Goal: Task Accomplishment & Management: Manage account settings

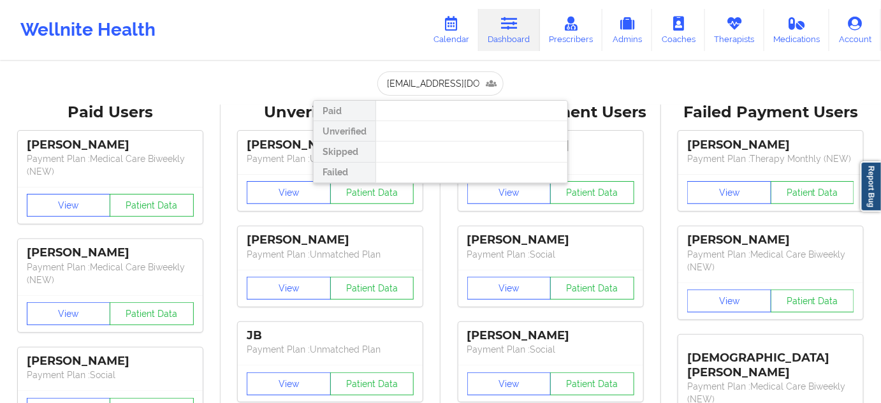
scroll to position [0, 18]
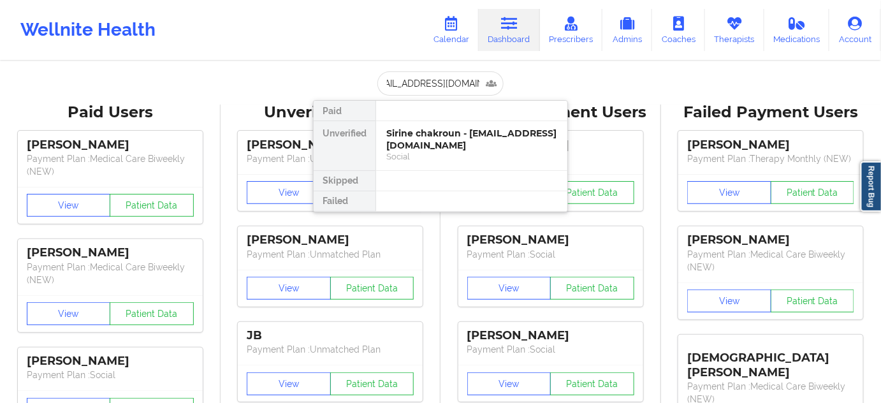
click at [439, 134] on div "Sirine chakroun - [EMAIL_ADDRESS][DOMAIN_NAME]" at bounding box center [471, 140] width 171 height 24
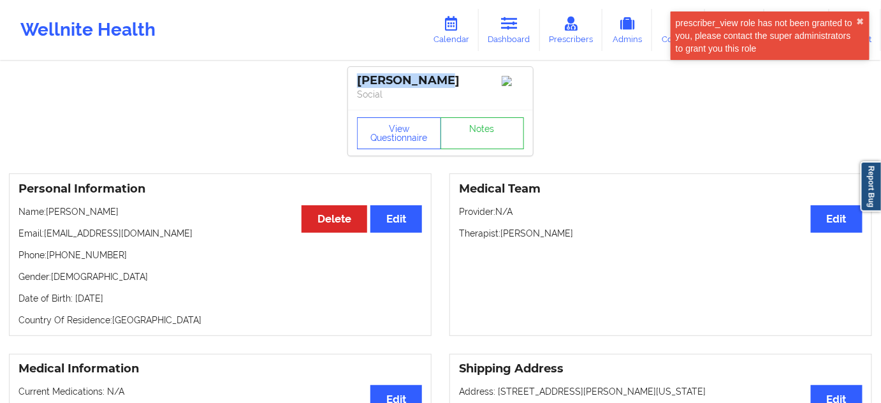
drag, startPoint x: 357, startPoint y: 76, endPoint x: 496, endPoint y: 76, distance: 139.0
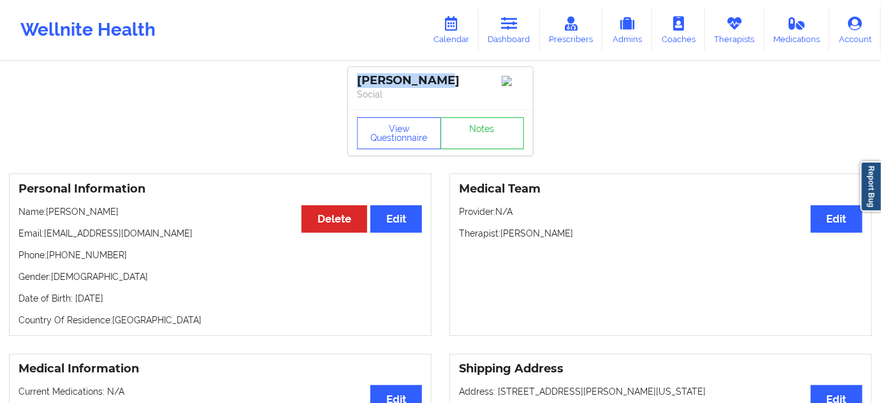
copy div "[PERSON_NAME]"
click at [500, 29] on link "Dashboard" at bounding box center [509, 30] width 61 height 42
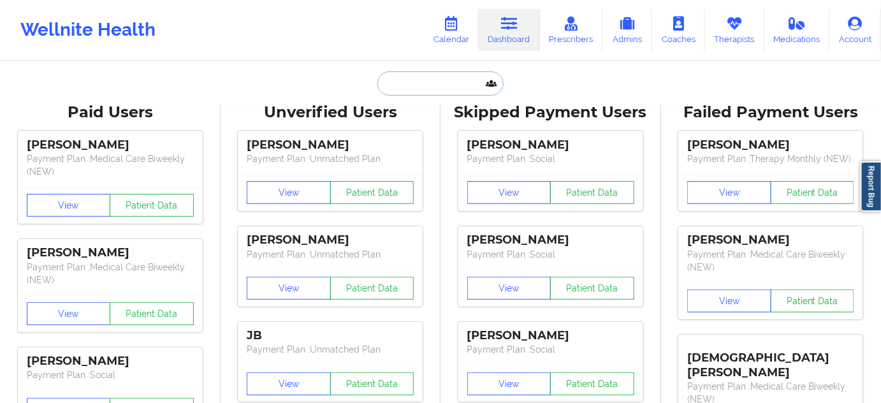
click at [441, 89] on input "text" at bounding box center [440, 83] width 126 height 24
paste input "[PERSON_NAME][EMAIL_ADDRESS][DOMAIN_NAME]"
type input "[PERSON_NAME][EMAIL_ADDRESS][DOMAIN_NAME]"
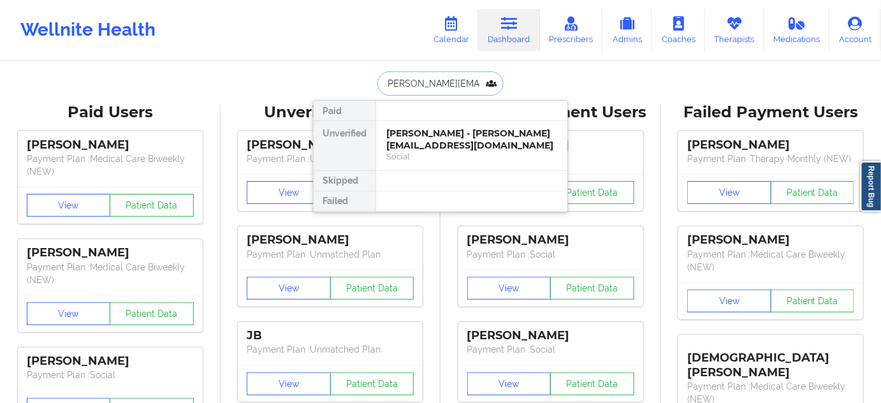
click at [439, 140] on div "[PERSON_NAME] - [PERSON_NAME][EMAIL_ADDRESS][DOMAIN_NAME]" at bounding box center [471, 140] width 171 height 24
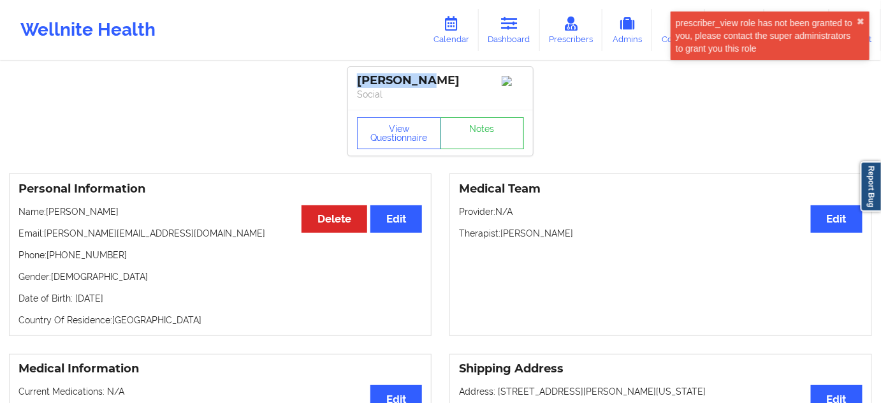
drag, startPoint x: 442, startPoint y: 81, endPoint x: 326, endPoint y: 71, distance: 115.8
copy div "[PERSON_NAME]"
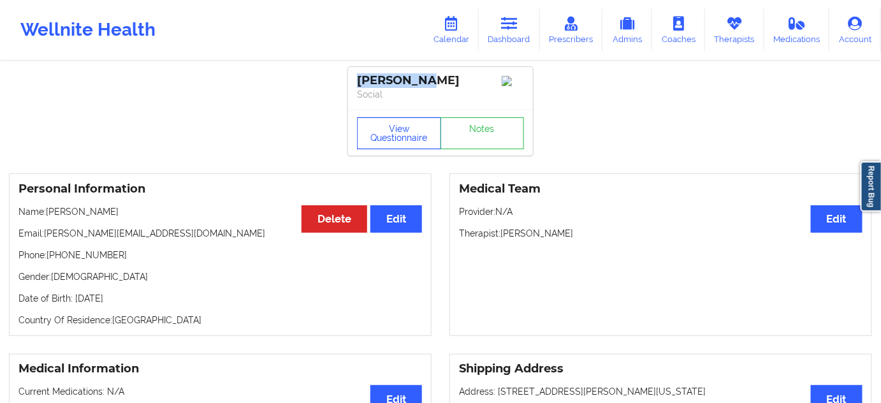
click at [391, 138] on button "View Questionnaire" at bounding box center [399, 133] width 84 height 32
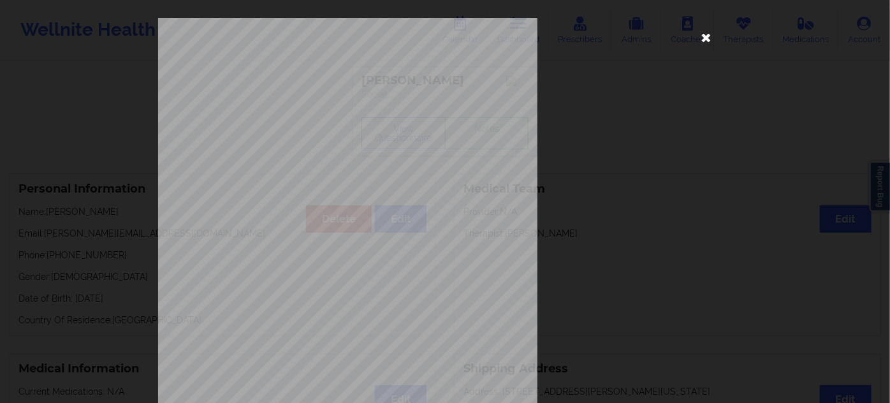
click at [705, 37] on icon at bounding box center [706, 37] width 20 height 20
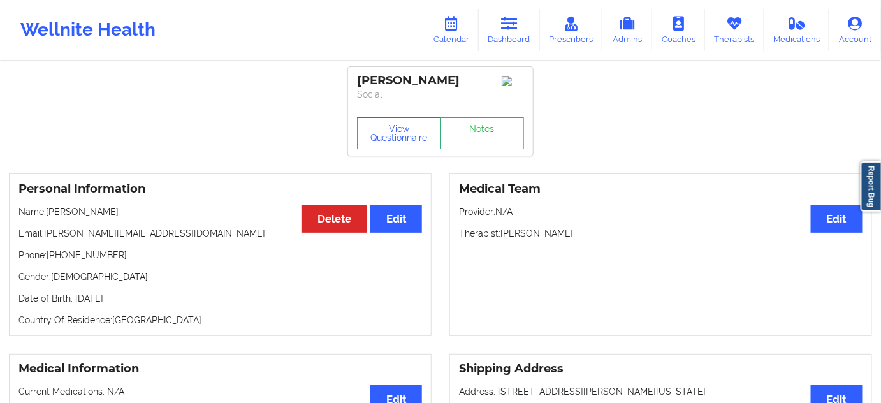
drag, startPoint x: 503, startPoint y: 233, endPoint x: 607, endPoint y: 231, distance: 103.9
click at [606, 231] on p "Therapist: [PERSON_NAME]" at bounding box center [661, 233] width 404 height 13
copy p "[PERSON_NAME]"
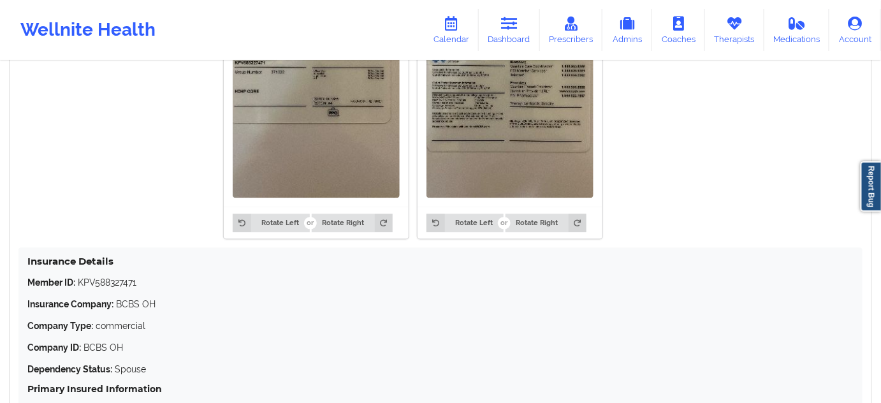
scroll to position [1081, 0]
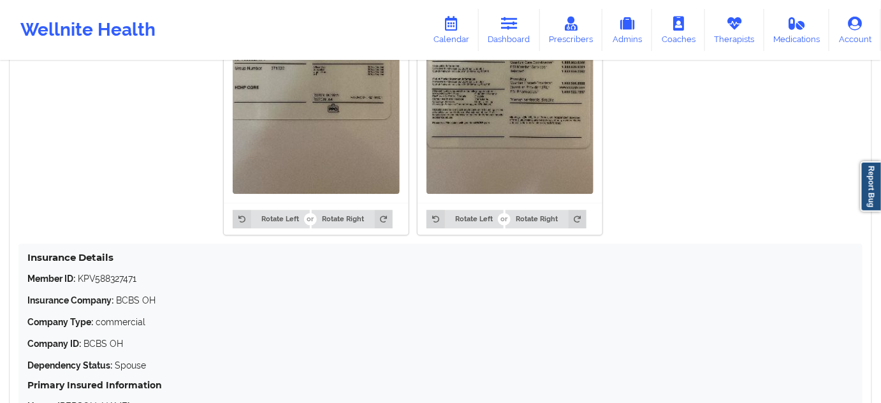
click at [120, 283] on p "Member ID: KPV588327471" at bounding box center [440, 278] width 826 height 13
copy p "KPV588327471"
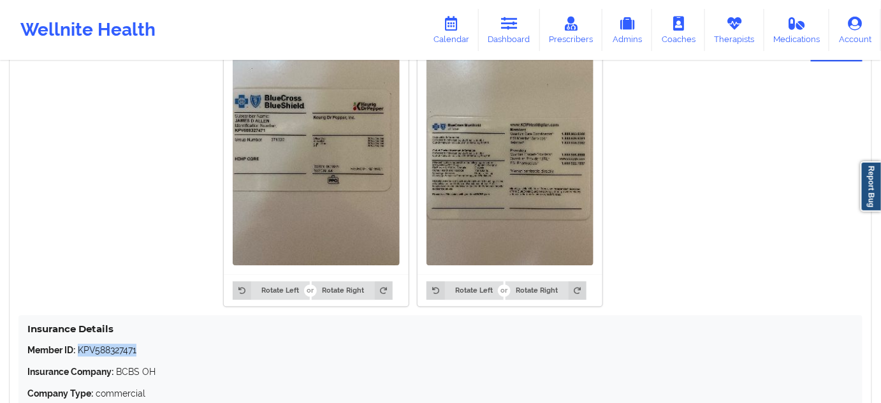
scroll to position [1005, 0]
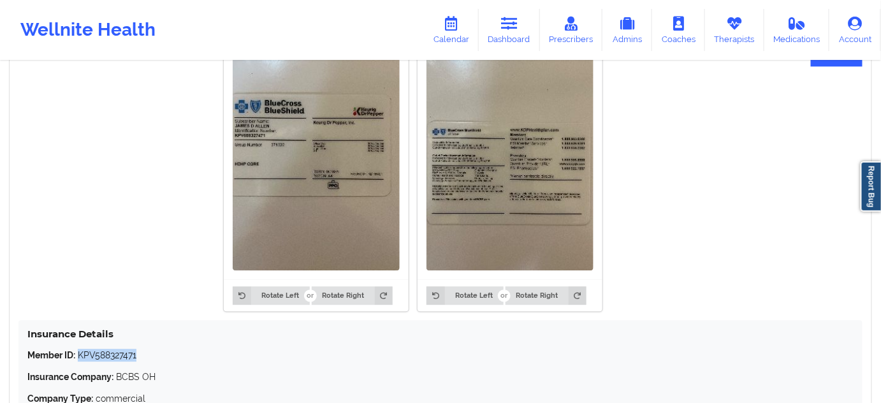
copy p "KPV588327471"
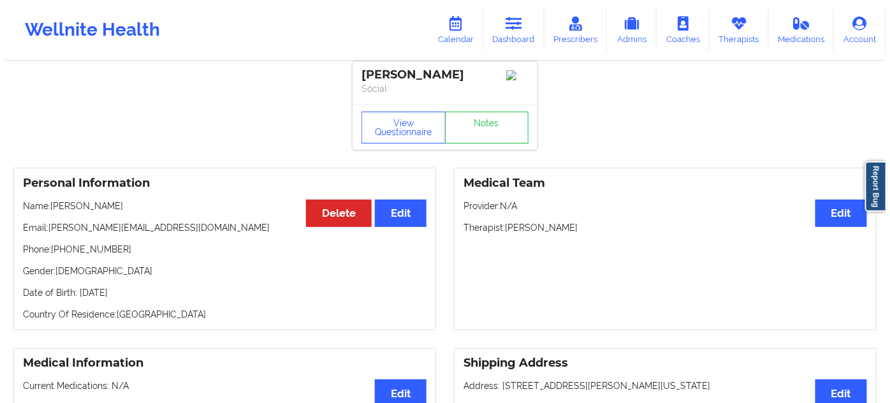
scroll to position [0, 0]
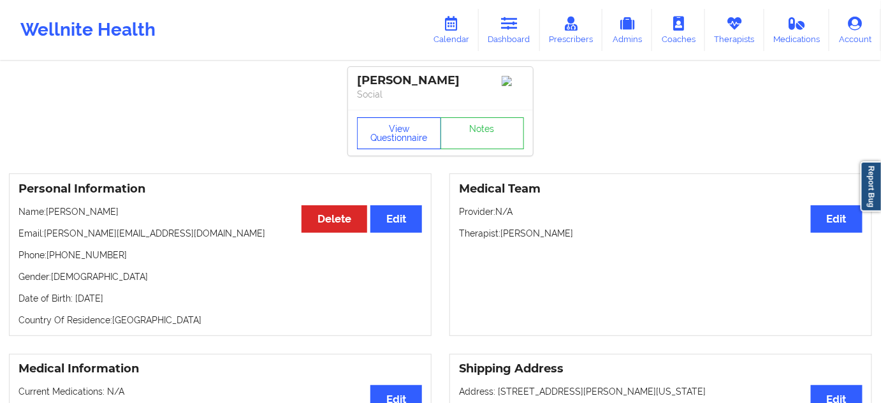
click at [409, 137] on button "View Questionnaire" at bounding box center [399, 133] width 84 height 32
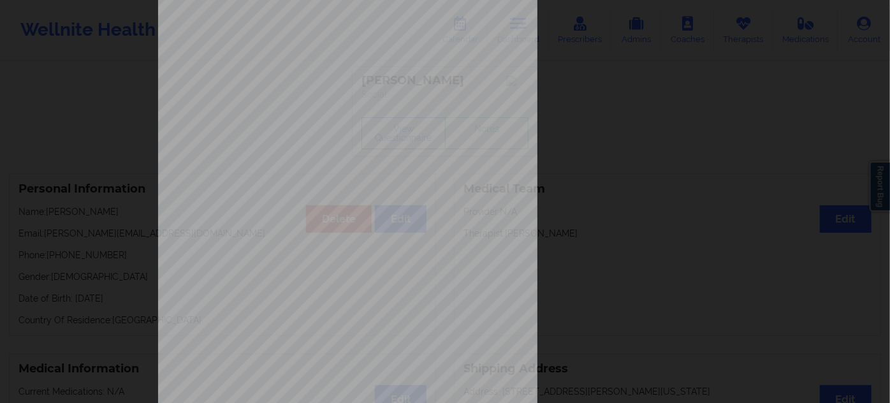
scroll to position [205, 0]
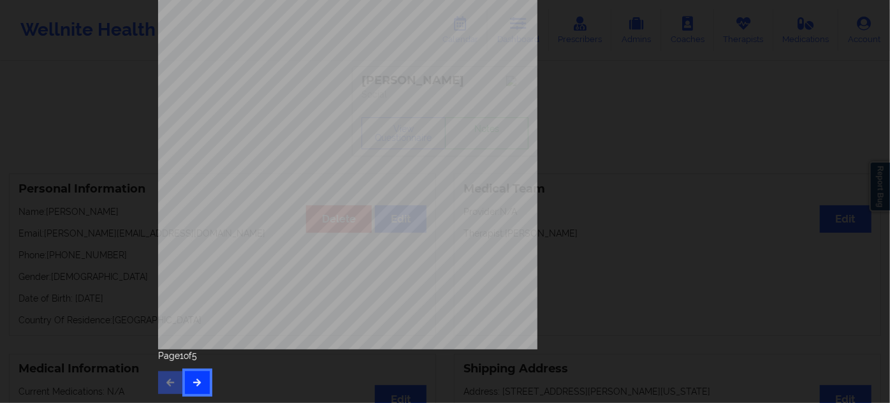
click at [192, 381] on icon "button" at bounding box center [197, 382] width 11 height 8
click at [192, 382] on icon "button" at bounding box center [197, 382] width 11 height 8
click at [194, 386] on icon "button" at bounding box center [197, 382] width 11 height 8
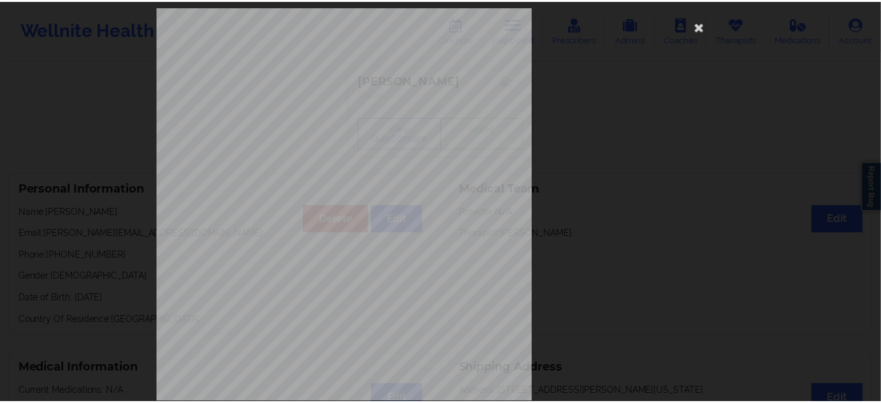
scroll to position [0, 0]
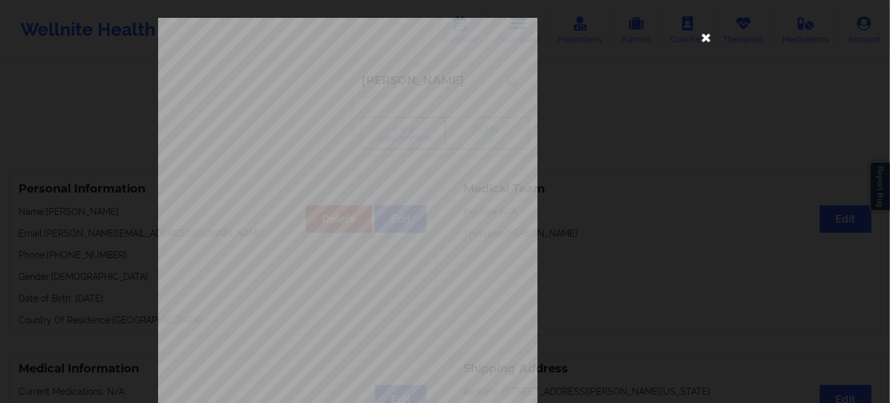
click at [705, 37] on icon at bounding box center [706, 37] width 20 height 20
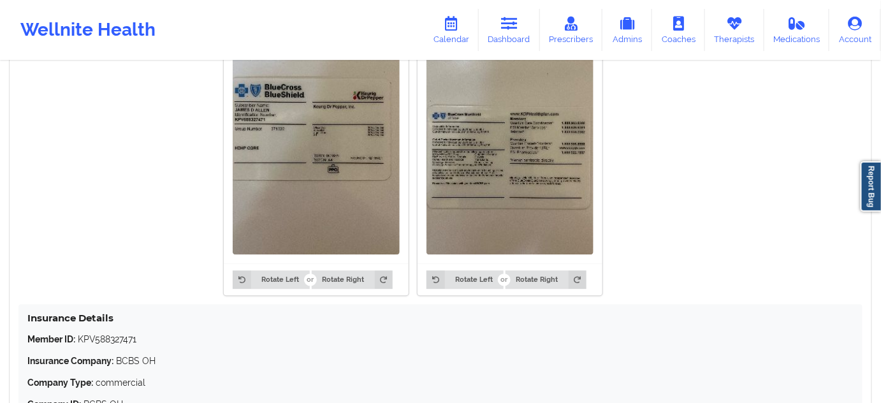
scroll to position [1043, 0]
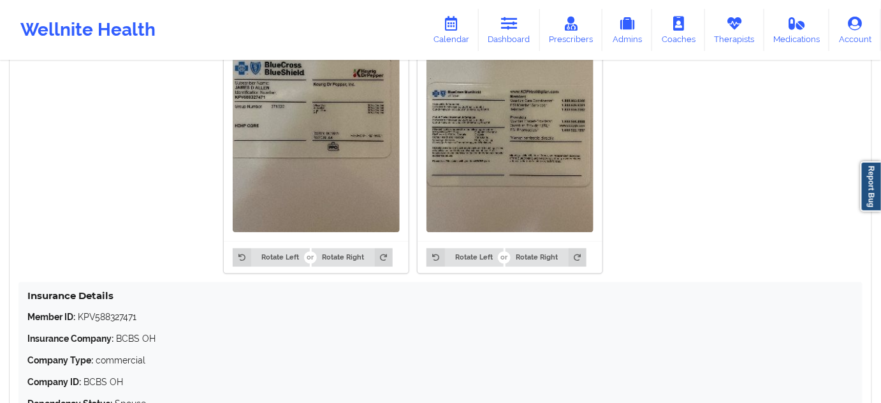
click at [118, 319] on p "Member ID: KPV588327471" at bounding box center [440, 316] width 826 height 13
copy p "KPV588327471"
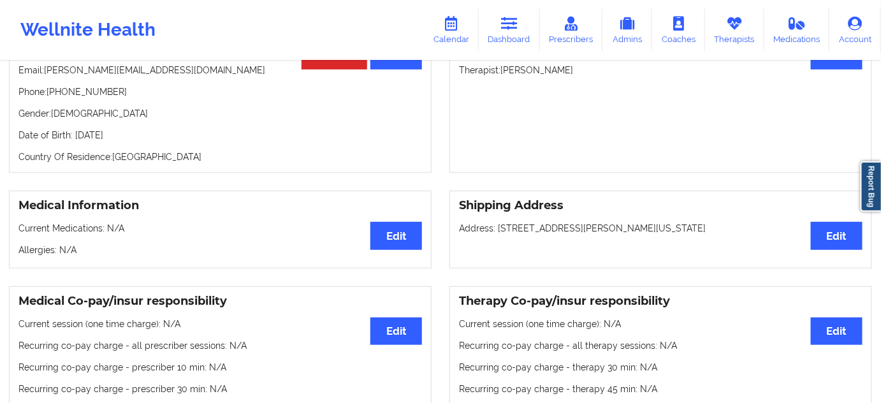
scroll to position [0, 0]
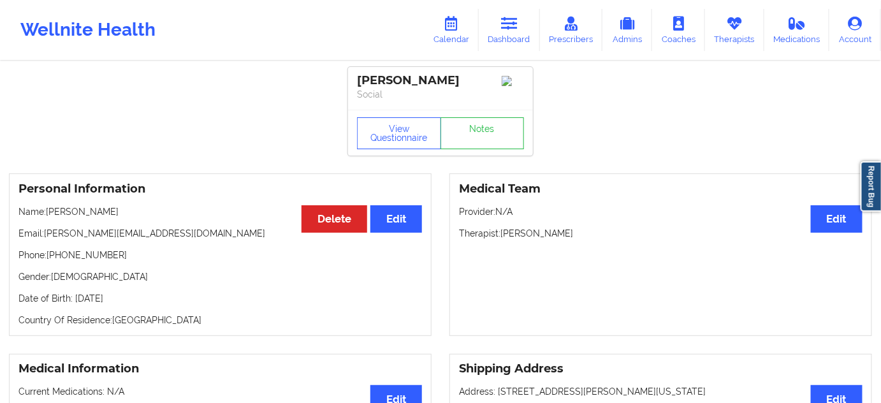
click at [407, 83] on div "[PERSON_NAME]" at bounding box center [440, 80] width 167 height 15
copy div "[PERSON_NAME]"
click at [374, 82] on div "[PERSON_NAME]" at bounding box center [440, 80] width 167 height 15
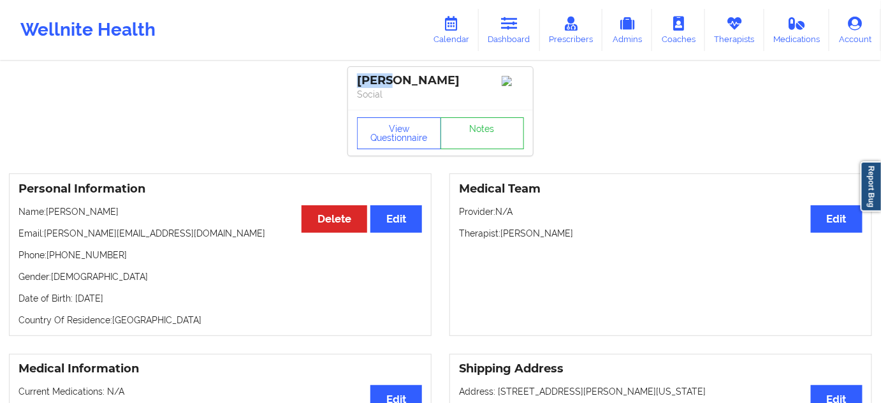
copy div "[PERSON_NAME]"
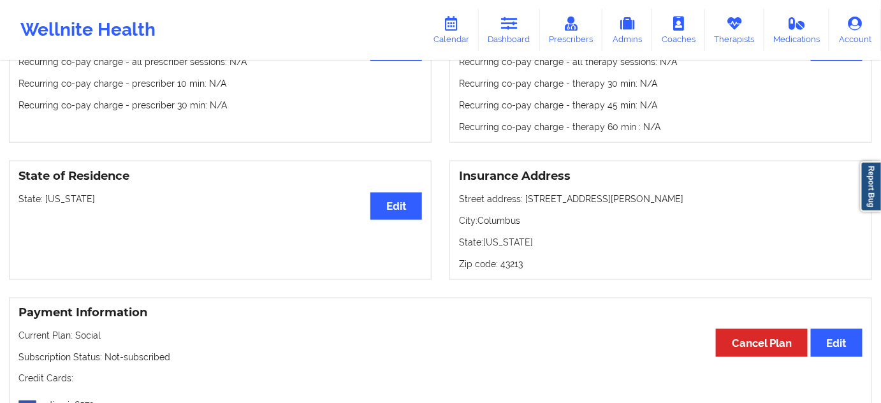
scroll to position [463, 0]
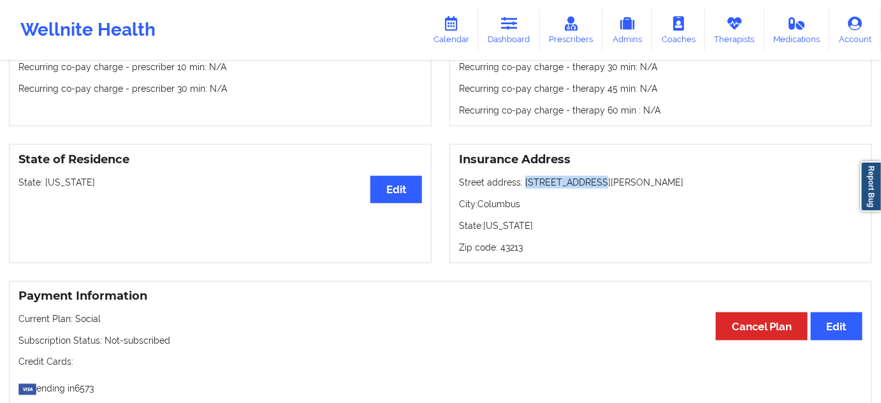
drag, startPoint x: 523, startPoint y: 183, endPoint x: 602, endPoint y: 170, distance: 79.4
click at [602, 170] on div "Insurance Address Street address: [STREET_ADDRESS][PERSON_NAME][US_STATE]" at bounding box center [660, 203] width 423 height 119
copy p "[STREET_ADDRESS][PERSON_NAME]"
click at [497, 210] on p "City: [GEOGRAPHIC_DATA]" at bounding box center [661, 204] width 404 height 13
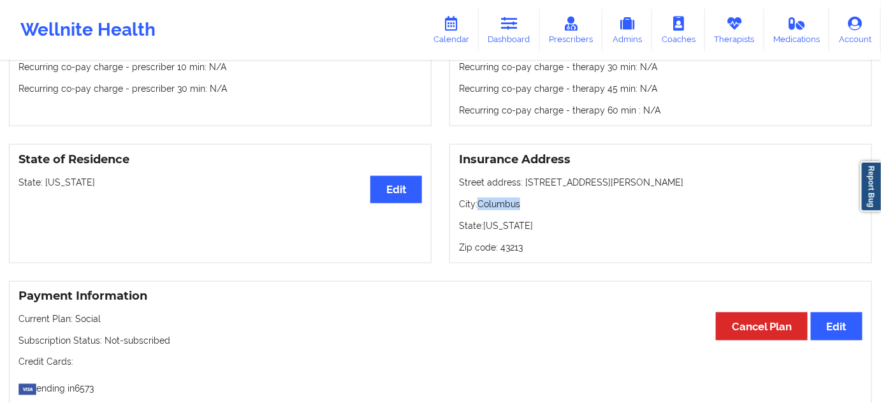
copy p "Columbus"
click at [507, 251] on p "Zip code: 43213" at bounding box center [661, 247] width 404 height 13
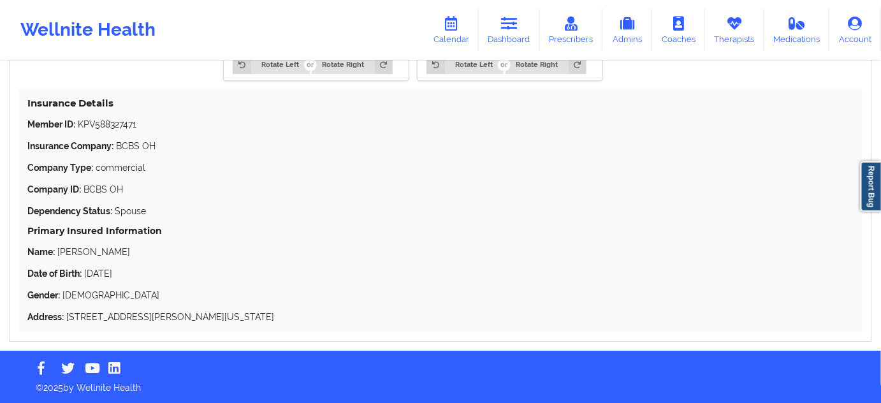
scroll to position [1237, 0]
drag, startPoint x: 85, startPoint y: 251, endPoint x: 146, endPoint y: 247, distance: 61.3
click at [144, 247] on p "Name: [PERSON_NAME]" at bounding box center [440, 251] width 826 height 13
click at [69, 254] on p "Name: [PERSON_NAME]" at bounding box center [440, 251] width 826 height 13
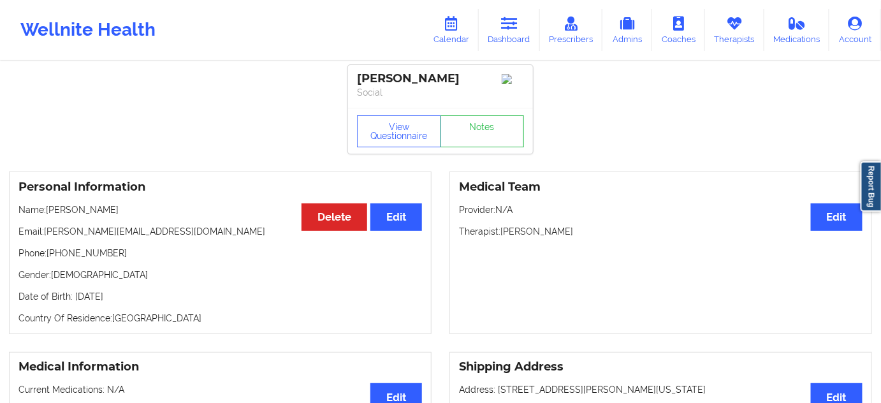
scroll to position [0, 0]
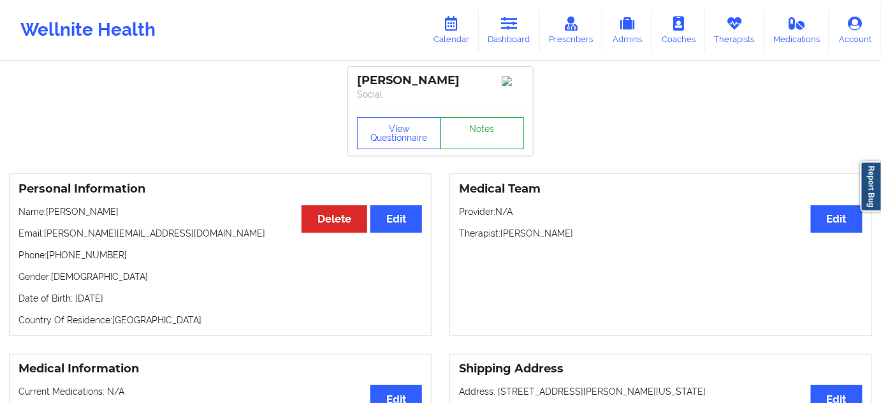
click at [491, 141] on link "Notes" at bounding box center [483, 133] width 84 height 32
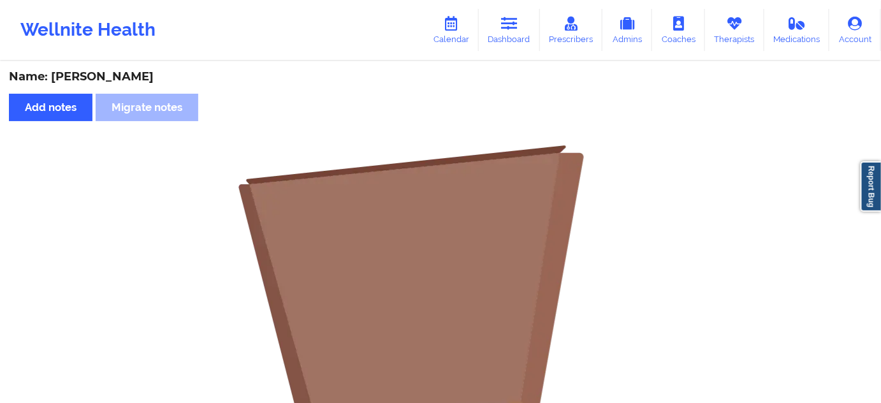
drag, startPoint x: 506, startPoint y: 24, endPoint x: 454, endPoint y: 55, distance: 60.9
click at [506, 24] on icon at bounding box center [509, 24] width 17 height 14
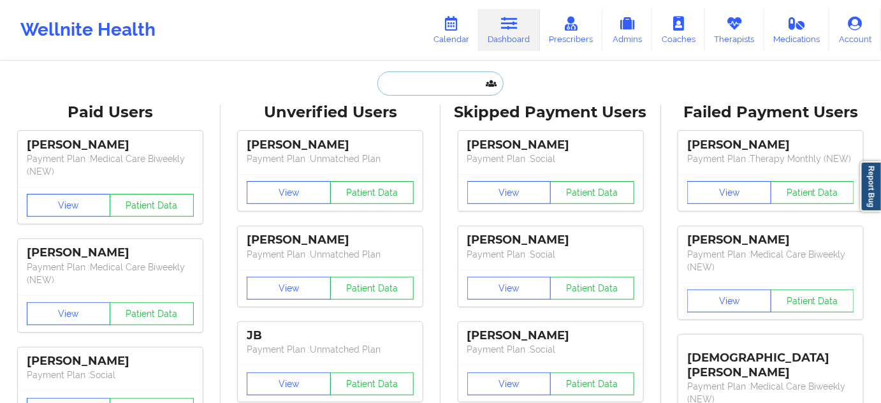
click at [428, 71] on input "text" at bounding box center [440, 83] width 126 height 24
paste input "[EMAIL_ADDRESS][DOMAIN_NAME]"
type input "[EMAIL_ADDRESS][DOMAIN_NAME]"
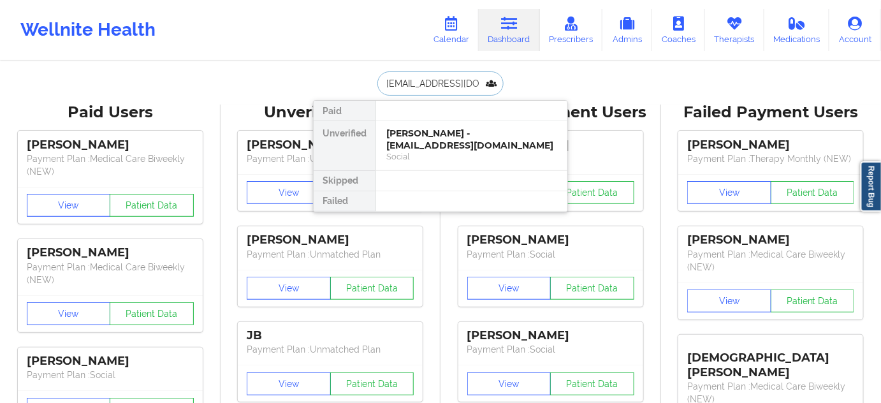
click at [415, 133] on div "[PERSON_NAME] - [EMAIL_ADDRESS][DOMAIN_NAME]" at bounding box center [471, 140] width 171 height 24
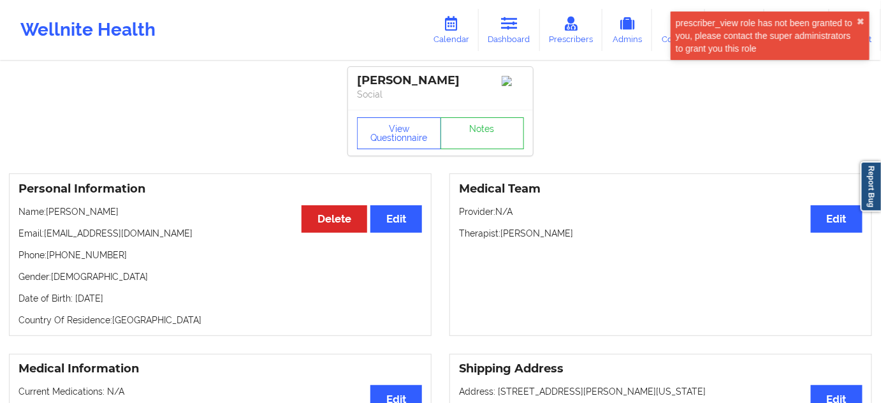
click at [430, 74] on div "[PERSON_NAME]" at bounding box center [440, 80] width 167 height 15
click at [496, 34] on link "Dashboard" at bounding box center [509, 30] width 61 height 42
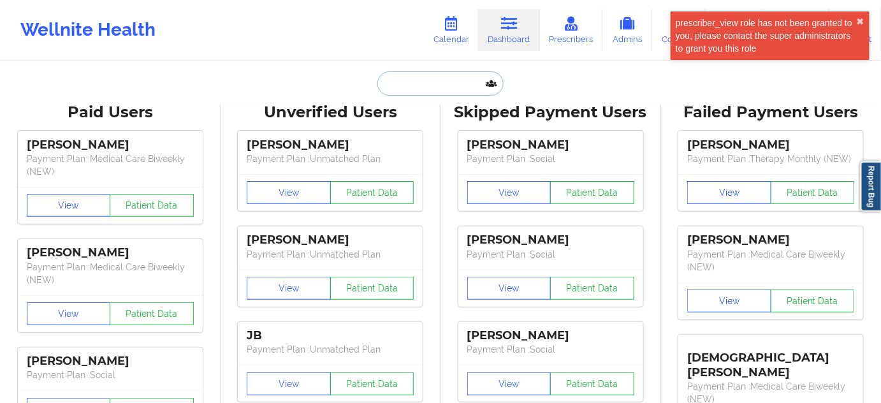
click at [425, 91] on input "text" at bounding box center [440, 83] width 126 height 24
paste input "[EMAIL_ADDRESS][MEDICAL_DATA][DOMAIN_NAME]"
type input "[EMAIL_ADDRESS][MEDICAL_DATA][DOMAIN_NAME]"
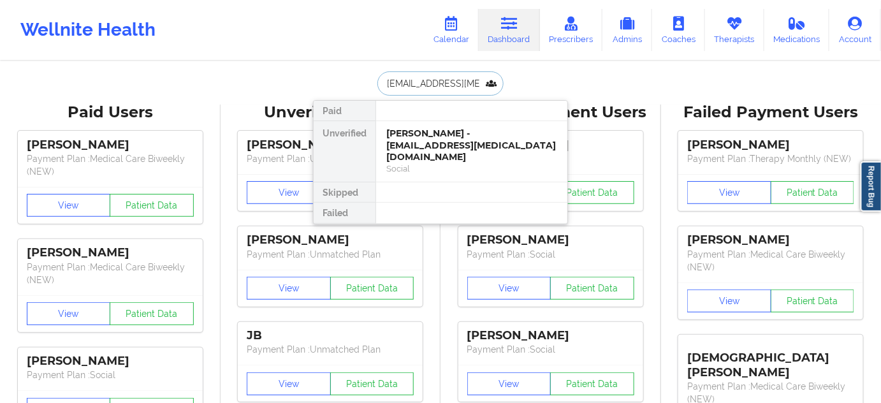
click at [420, 163] on div "Social" at bounding box center [471, 168] width 171 height 11
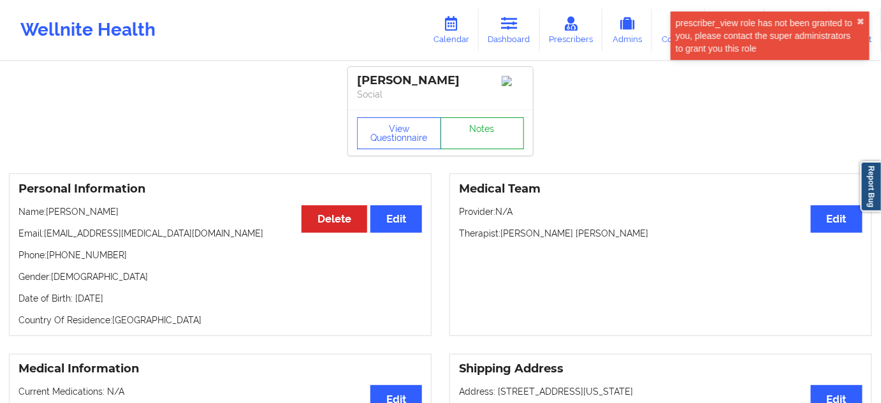
click at [483, 138] on link "Notes" at bounding box center [483, 133] width 84 height 32
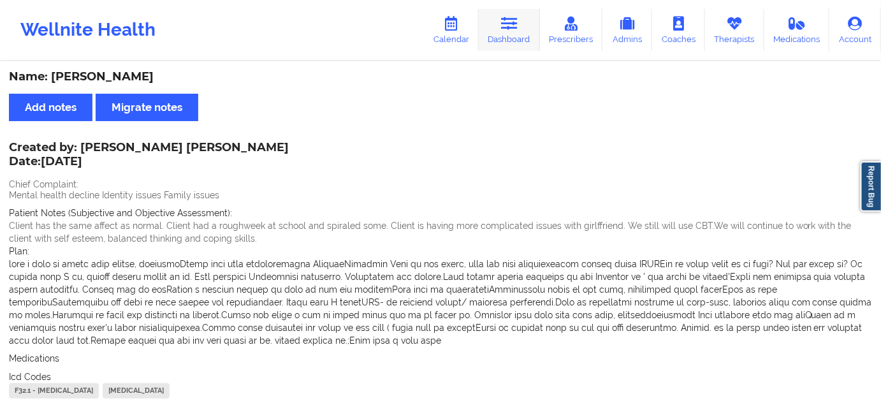
click at [510, 34] on link "Dashboard" at bounding box center [509, 30] width 61 height 42
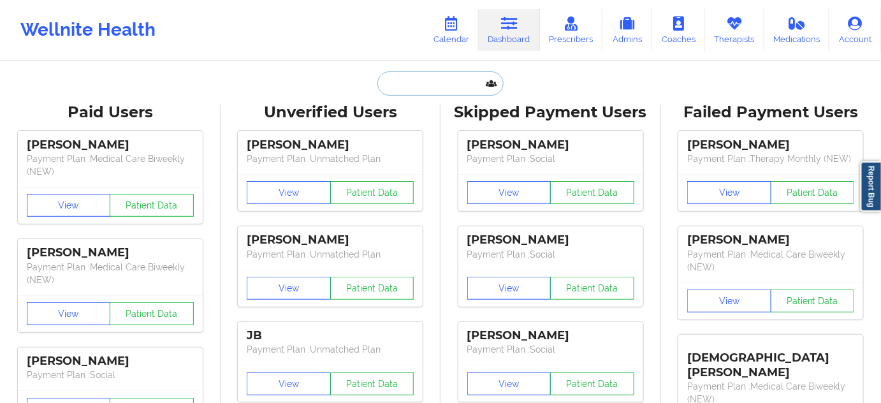
click at [419, 91] on input "text" at bounding box center [440, 83] width 126 height 24
paste input "[EMAIL_ADDRESS][DOMAIN_NAME]"
type input "[EMAIL_ADDRESS][DOMAIN_NAME]"
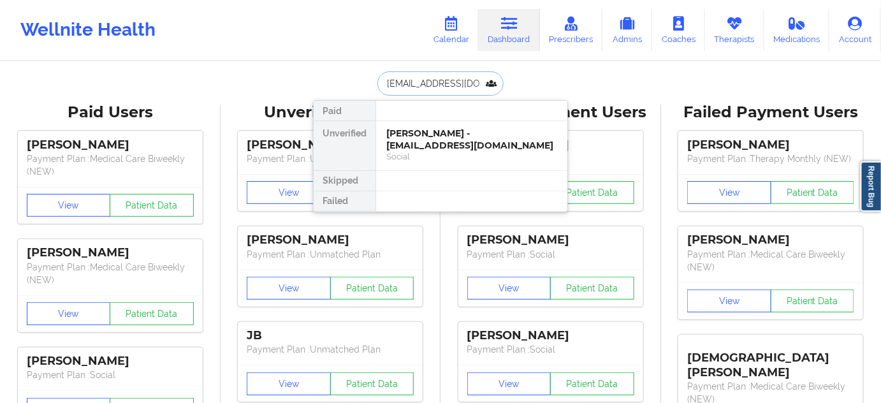
click at [428, 143] on div "[PERSON_NAME] - [EMAIL_ADDRESS][DOMAIN_NAME]" at bounding box center [471, 140] width 171 height 24
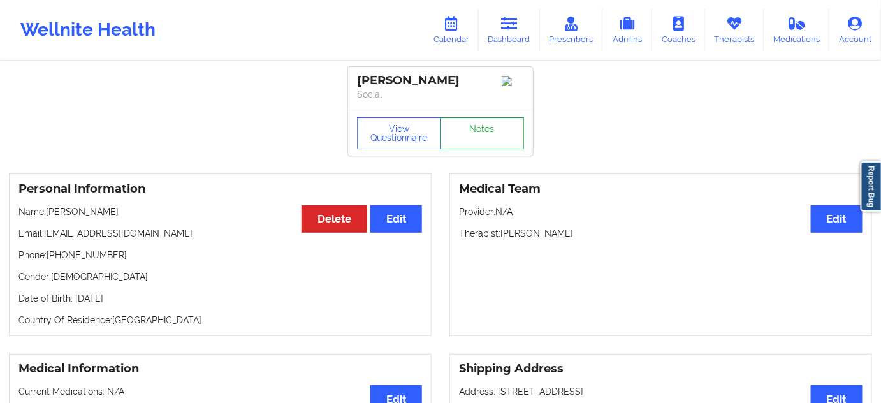
click at [476, 139] on link "Notes" at bounding box center [483, 133] width 84 height 32
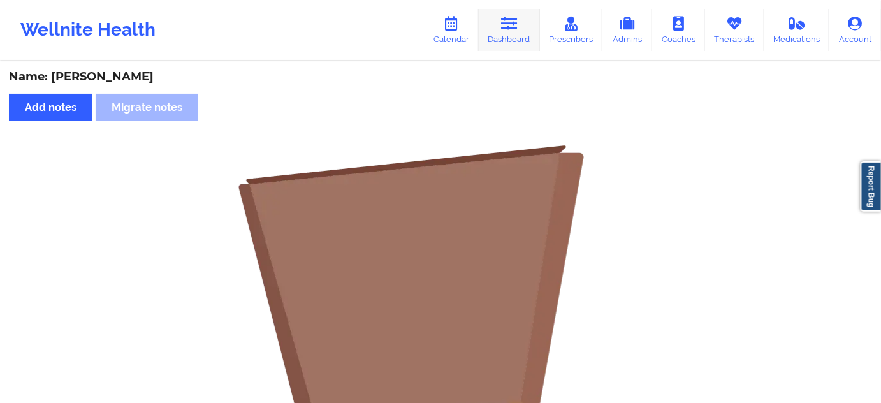
click at [540, 24] on link "Dashboard" at bounding box center [509, 30] width 61 height 42
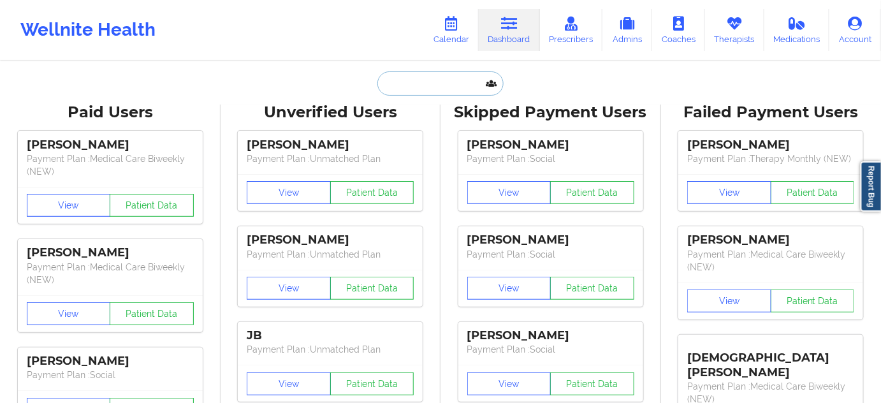
click at [457, 91] on input "text" at bounding box center [440, 83] width 126 height 24
paste input "[PERSON_NAME][EMAIL_ADDRESS][DOMAIN_NAME]"
type input "[PERSON_NAME][EMAIL_ADDRESS][DOMAIN_NAME]"
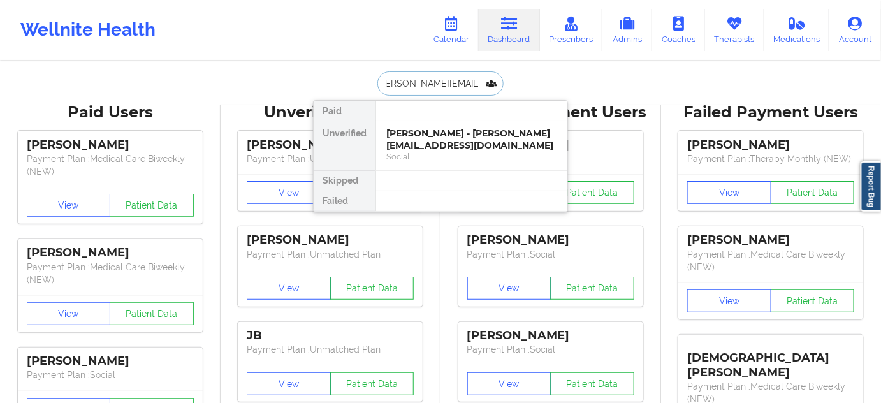
click at [432, 142] on div "[PERSON_NAME] - [PERSON_NAME][EMAIL_ADDRESS][DOMAIN_NAME]" at bounding box center [471, 140] width 171 height 24
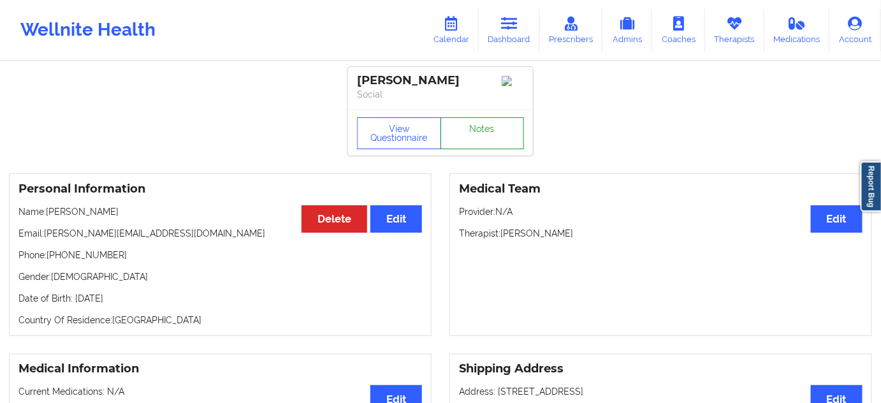
click at [491, 120] on link "Notes" at bounding box center [483, 133] width 84 height 32
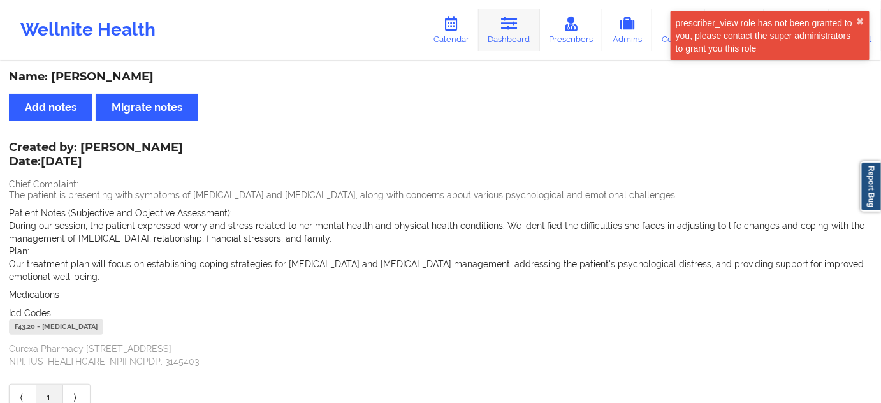
click at [499, 34] on link "Dashboard" at bounding box center [509, 30] width 61 height 42
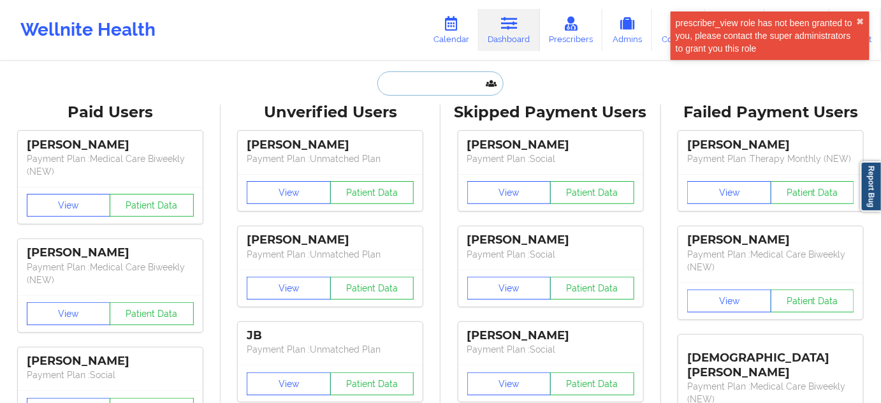
click at [428, 94] on input "text" at bounding box center [440, 83] width 126 height 24
type input "w"
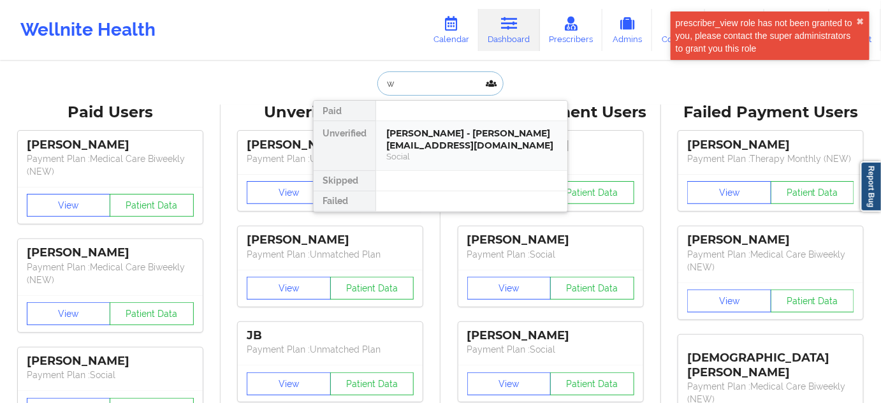
click at [434, 140] on div "[PERSON_NAME] - [PERSON_NAME][EMAIL_ADDRESS][DOMAIN_NAME]" at bounding box center [471, 140] width 171 height 24
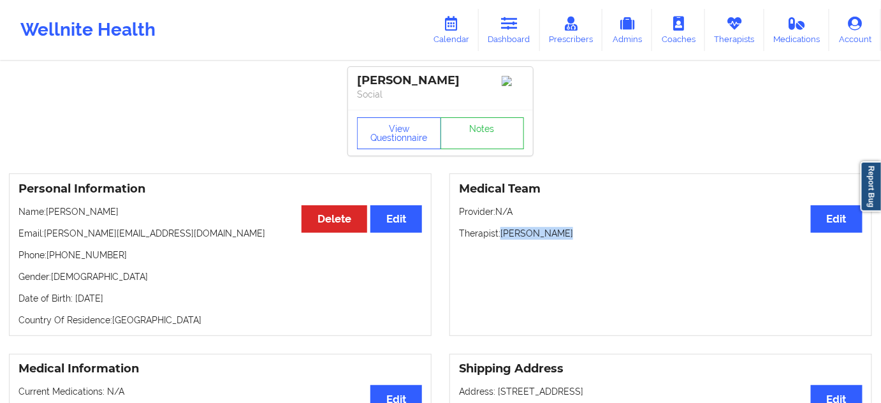
drag, startPoint x: 501, startPoint y: 236, endPoint x: 589, endPoint y: 228, distance: 88.3
click at [589, 228] on div "Medical Team Edit Provider: N/A Therapist: [PERSON_NAME]" at bounding box center [660, 254] width 423 height 163
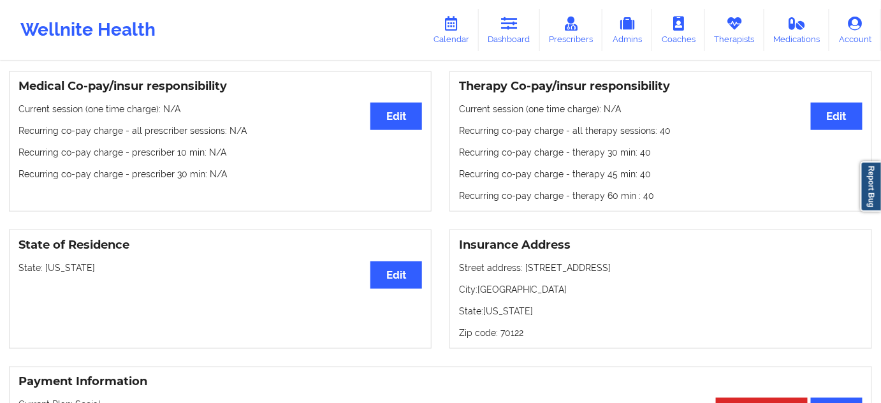
scroll to position [463, 0]
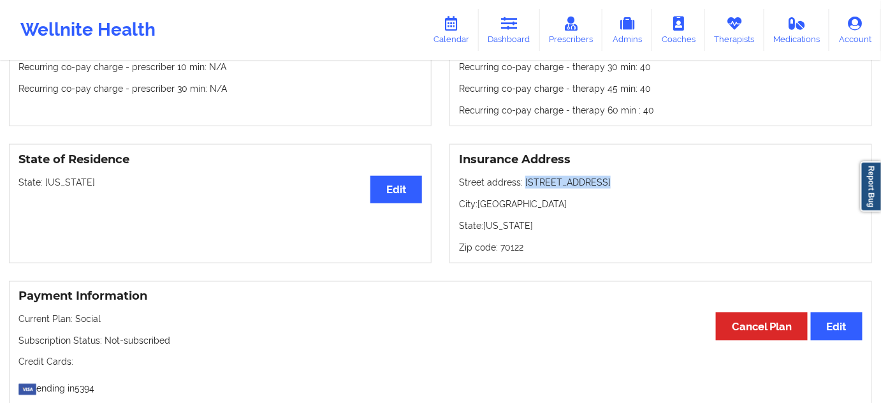
drag, startPoint x: 527, startPoint y: 186, endPoint x: 605, endPoint y: 183, distance: 78.5
click at [605, 183] on p "Street address: [STREET_ADDRESS]" at bounding box center [661, 182] width 404 height 13
drag, startPoint x: 480, startPoint y: 208, endPoint x: 541, endPoint y: 210, distance: 60.6
click at [553, 206] on p "City: [GEOGRAPHIC_DATA]" at bounding box center [661, 204] width 404 height 13
click at [513, 251] on p "Zip code: 70122" at bounding box center [661, 247] width 404 height 13
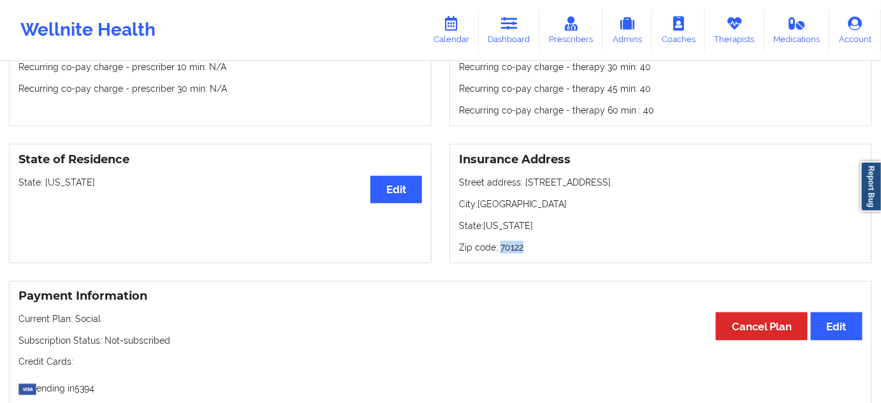
click at [513, 251] on p "Zip code: 70122" at bounding box center [661, 247] width 404 height 13
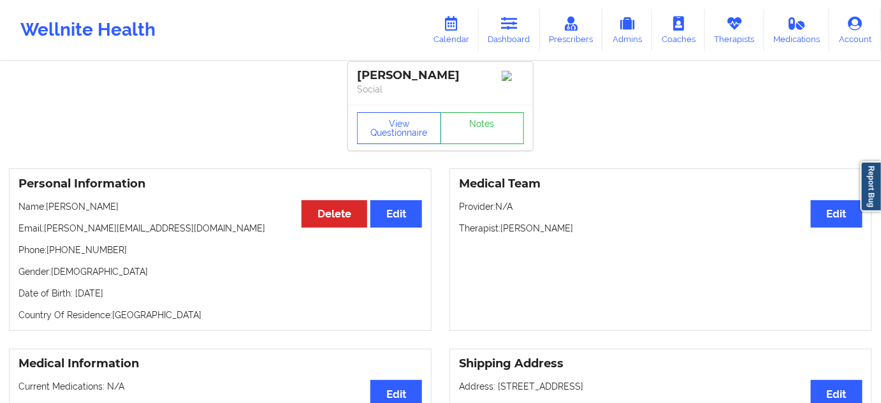
scroll to position [0, 0]
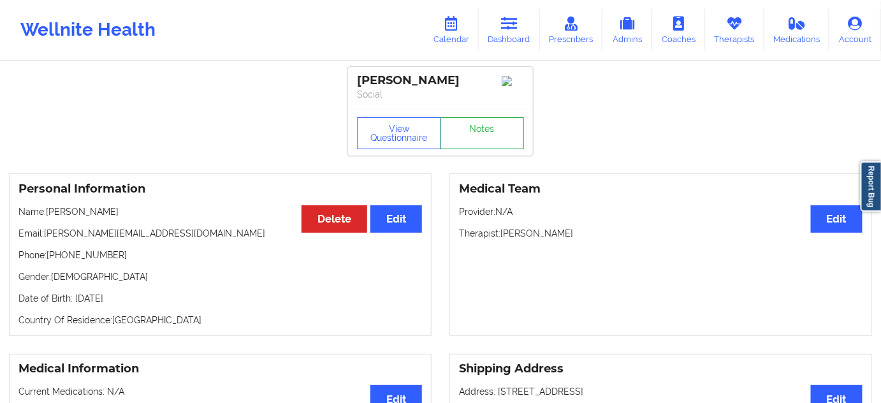
click at [504, 140] on link "Notes" at bounding box center [483, 133] width 84 height 32
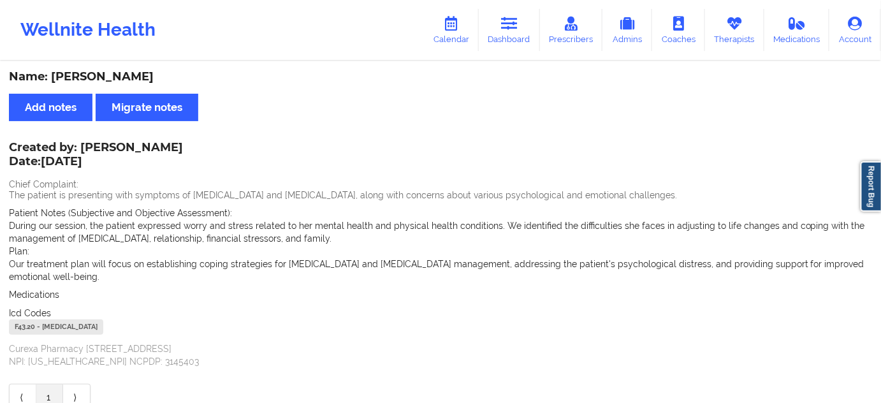
click at [34, 328] on div "F43.20 - [MEDICAL_DATA]" at bounding box center [56, 326] width 94 height 15
click at [22, 328] on div "F43.20 - [MEDICAL_DATA]" at bounding box center [56, 326] width 94 height 15
click at [496, 33] on link "Dashboard" at bounding box center [509, 30] width 61 height 42
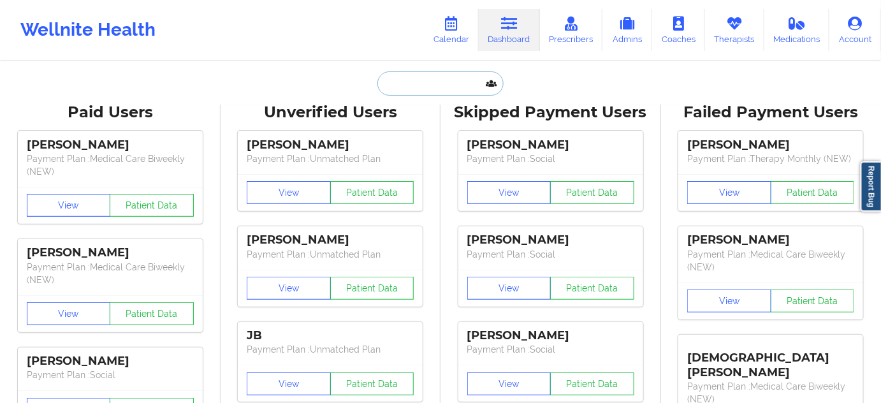
click at [453, 73] on input "text" at bounding box center [440, 83] width 126 height 24
paste input "[PERSON_NAME]"
type input "[PERSON_NAME]"
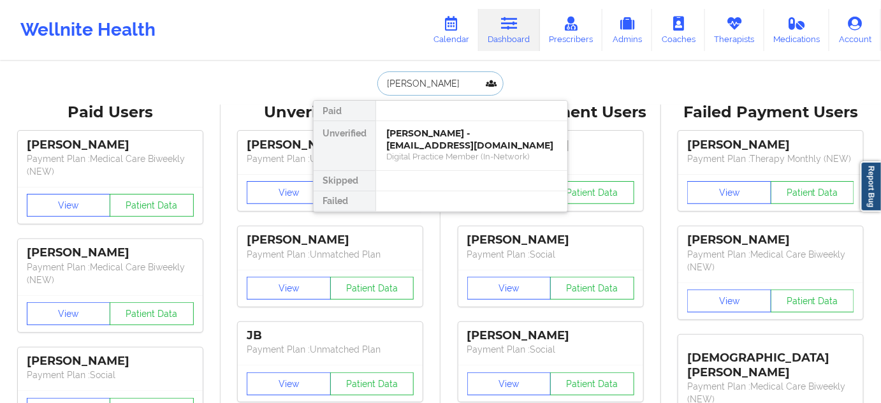
click at [422, 135] on div "[PERSON_NAME] - [EMAIL_ADDRESS][DOMAIN_NAME]" at bounding box center [471, 140] width 171 height 24
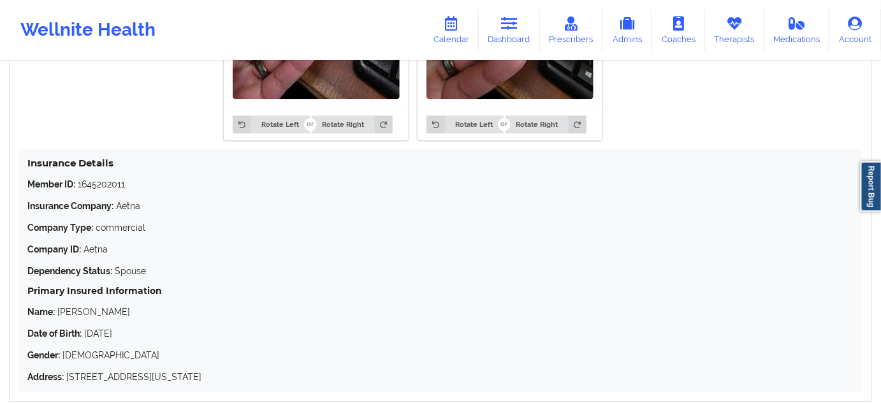
scroll to position [1005, 0]
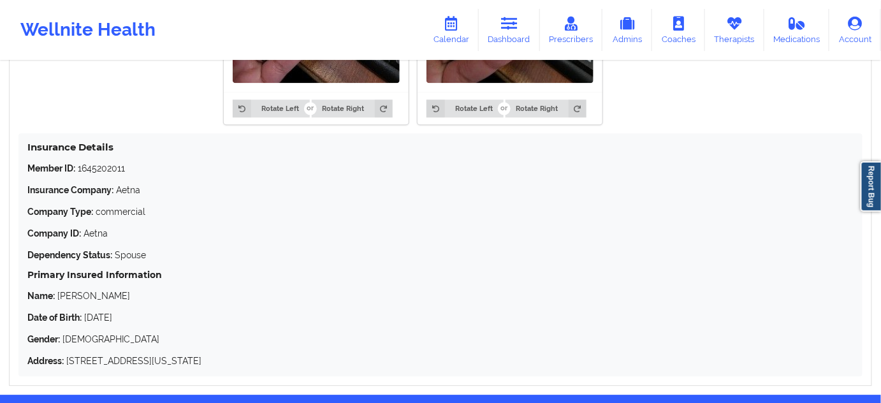
click at [86, 169] on p "Member ID: 1645202011" at bounding box center [440, 168] width 826 height 13
click at [508, 31] on link "Dashboard" at bounding box center [509, 30] width 61 height 42
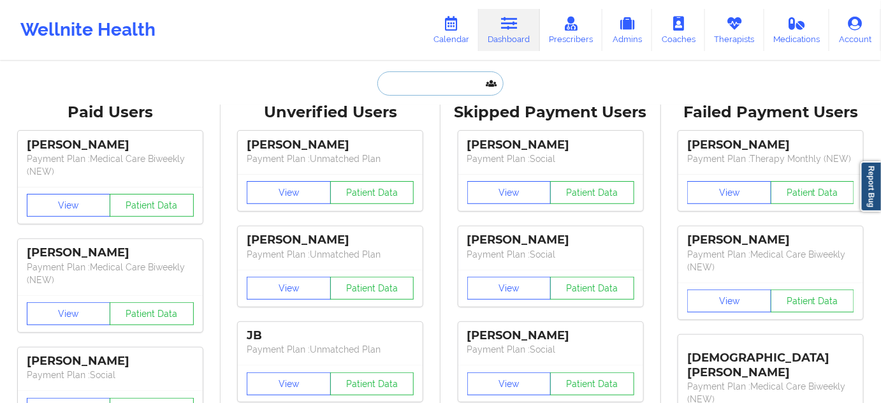
click at [425, 85] on input "text" at bounding box center [440, 83] width 126 height 24
paste input "[EMAIL_ADDRESS][DOMAIN_NAME]"
type input "[EMAIL_ADDRESS][DOMAIN_NAME]"
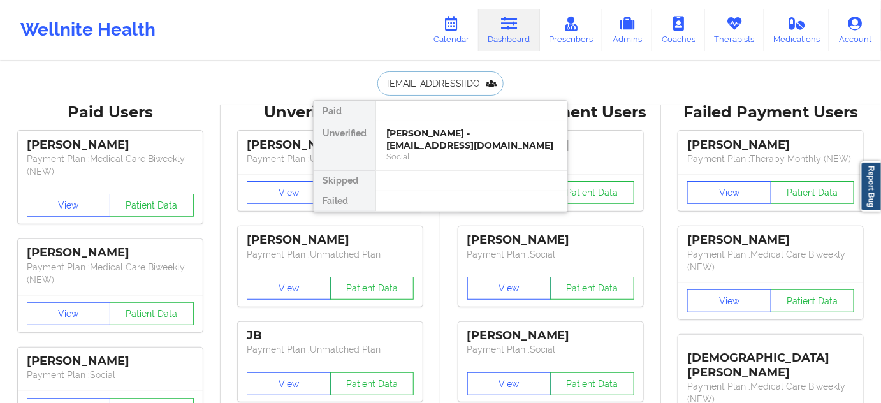
click at [411, 146] on div "[PERSON_NAME] - [EMAIL_ADDRESS][DOMAIN_NAME]" at bounding box center [471, 140] width 171 height 24
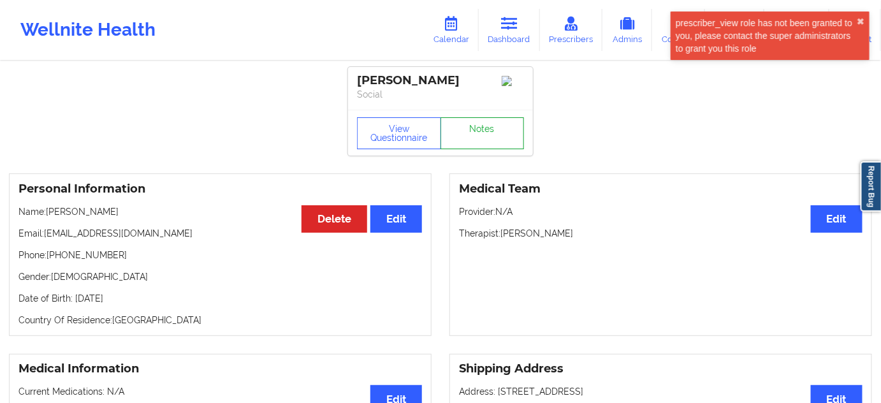
click at [490, 144] on link "Notes" at bounding box center [483, 133] width 84 height 32
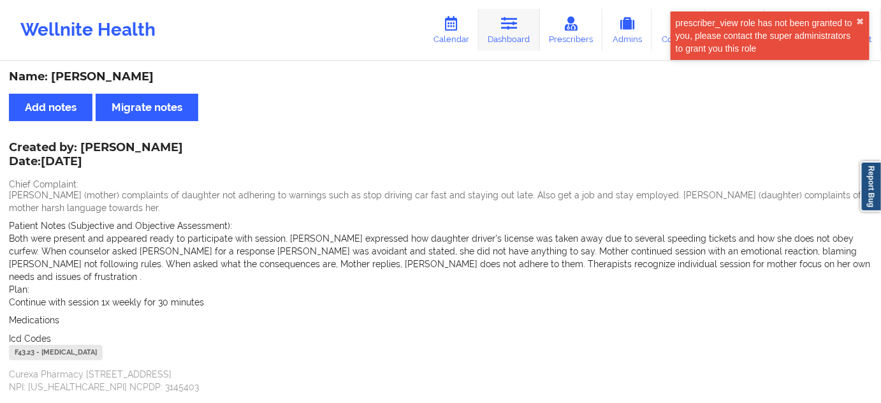
click at [509, 22] on icon at bounding box center [509, 24] width 17 height 14
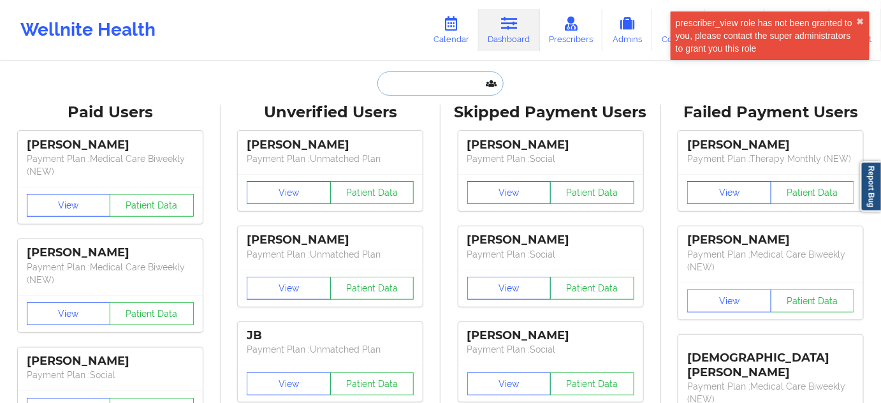
click at [455, 86] on input "text" at bounding box center [440, 83] width 126 height 24
type input "d"
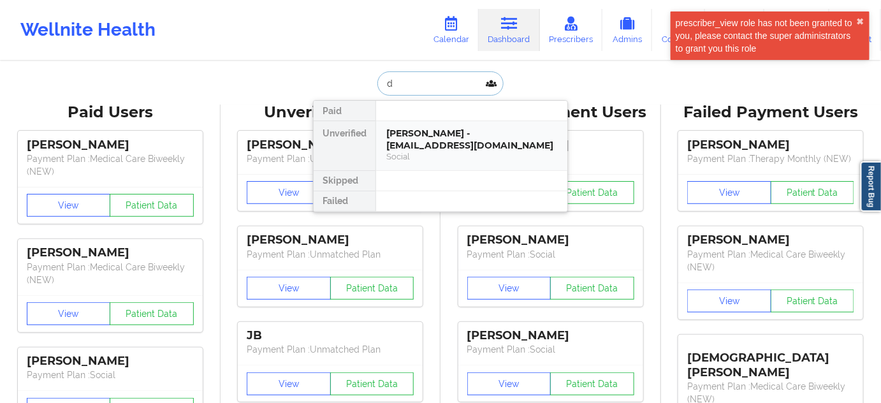
click at [432, 129] on div "[PERSON_NAME] - [EMAIL_ADDRESS][DOMAIN_NAME]" at bounding box center [471, 140] width 171 height 24
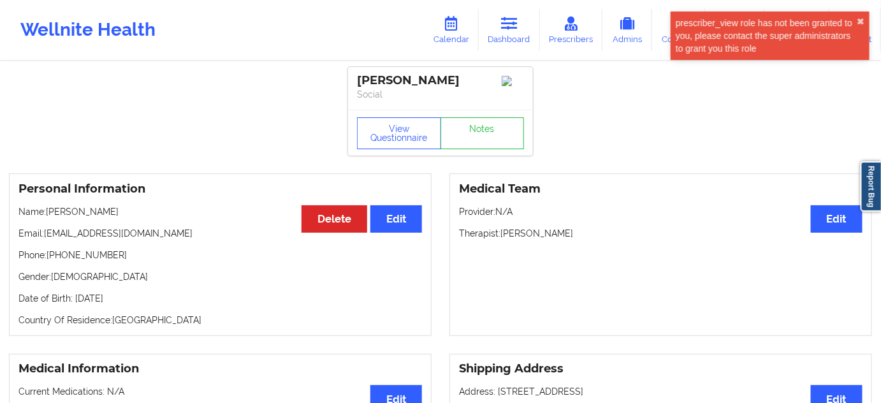
click at [387, 82] on div "[PERSON_NAME]" at bounding box center [440, 80] width 167 height 15
drag, startPoint x: 440, startPoint y: 83, endPoint x: 347, endPoint y: 77, distance: 93.3
click at [349, 78] on div "[PERSON_NAME] Social" at bounding box center [440, 88] width 185 height 43
click at [560, 238] on p "Therapist: [PERSON_NAME]" at bounding box center [661, 233] width 404 height 13
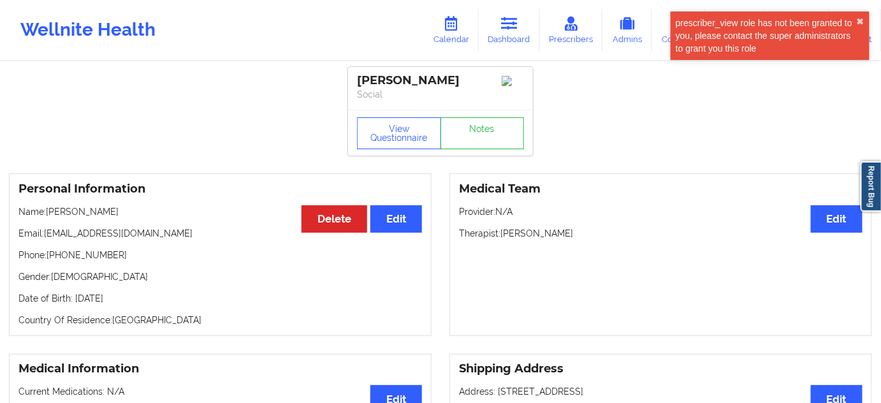
click at [560, 238] on p "Therapist: [PERSON_NAME]" at bounding box center [661, 233] width 404 height 13
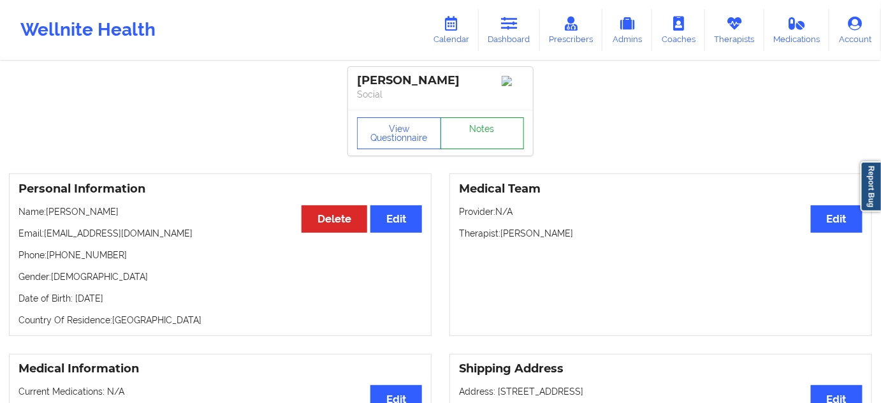
click at [466, 135] on link "Notes" at bounding box center [483, 133] width 84 height 32
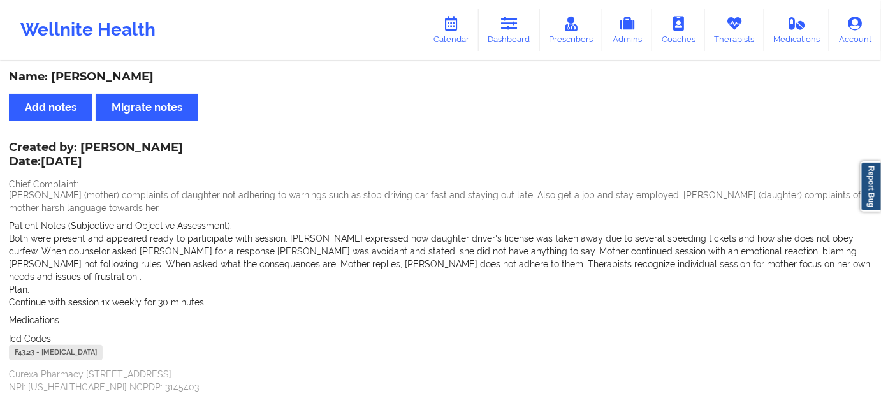
click at [31, 345] on div "F43.23 - [MEDICAL_DATA]" at bounding box center [56, 352] width 94 height 15
click at [526, 32] on link "Dashboard" at bounding box center [509, 30] width 61 height 42
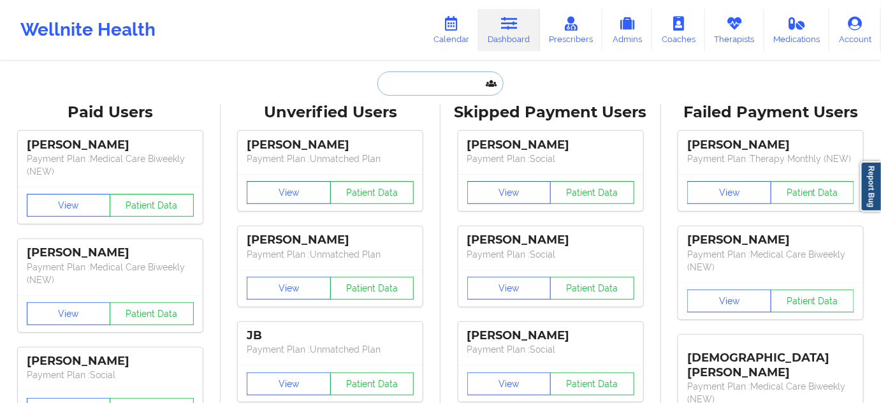
click at [403, 78] on input "text" at bounding box center [440, 83] width 126 height 24
paste input "[EMAIL_ADDRESS][DOMAIN_NAME]"
type input "[EMAIL_ADDRESS][DOMAIN_NAME]"
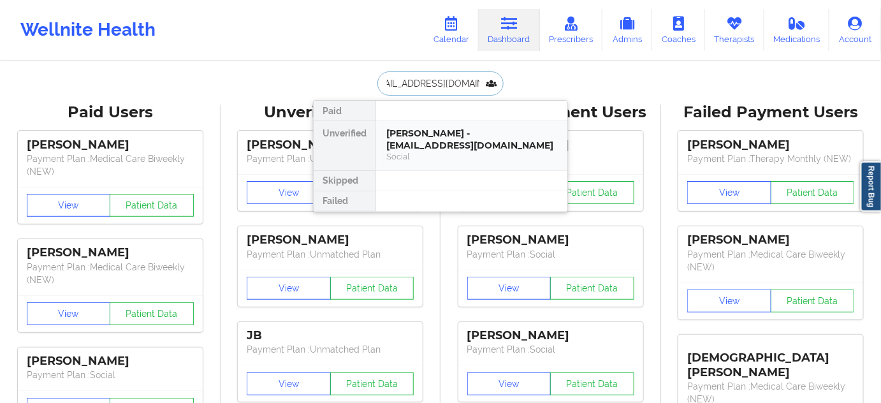
click at [432, 128] on div "[PERSON_NAME] - [EMAIL_ADDRESS][DOMAIN_NAME]" at bounding box center [471, 140] width 171 height 24
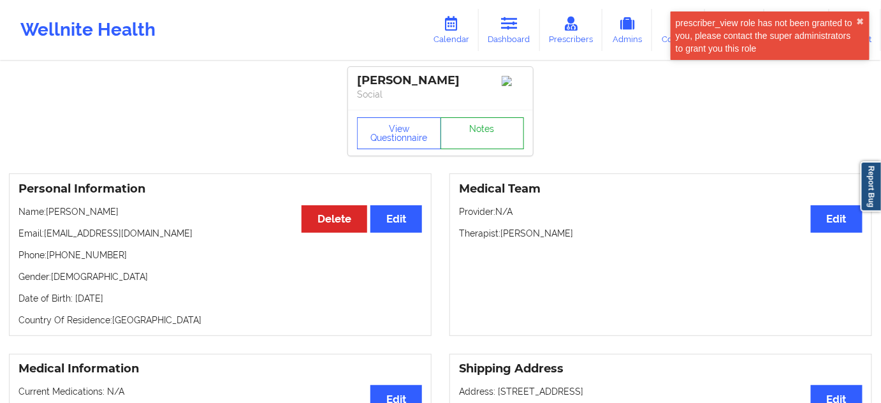
click at [465, 142] on link "Notes" at bounding box center [483, 133] width 84 height 32
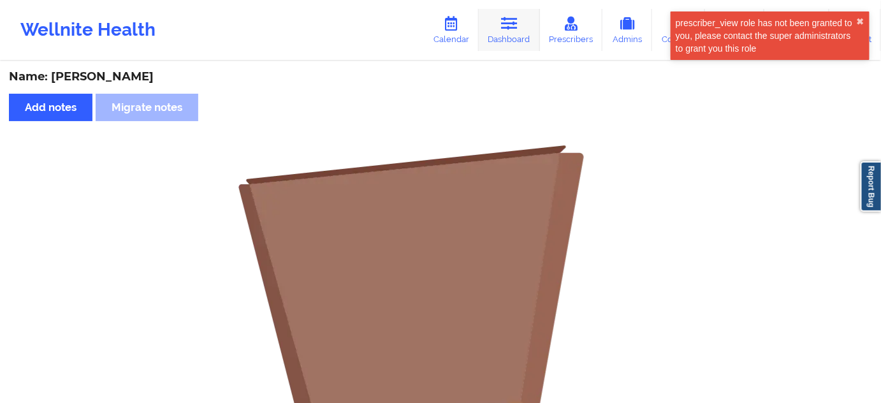
click at [515, 23] on icon at bounding box center [509, 24] width 17 height 14
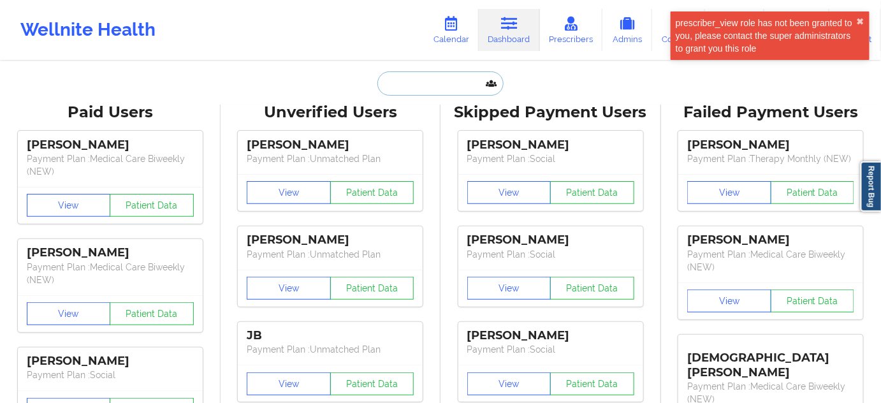
click at [404, 93] on input "text" at bounding box center [440, 83] width 126 height 24
type input "d"
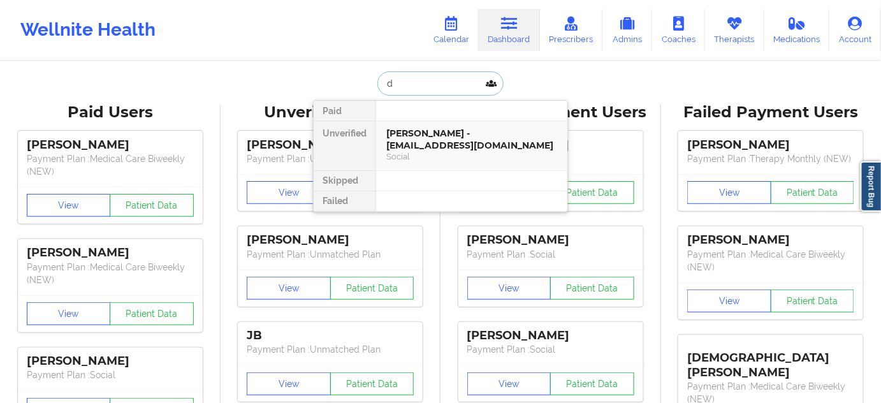
click at [413, 137] on div "[PERSON_NAME] - [EMAIL_ADDRESS][DOMAIN_NAME]" at bounding box center [471, 140] width 171 height 24
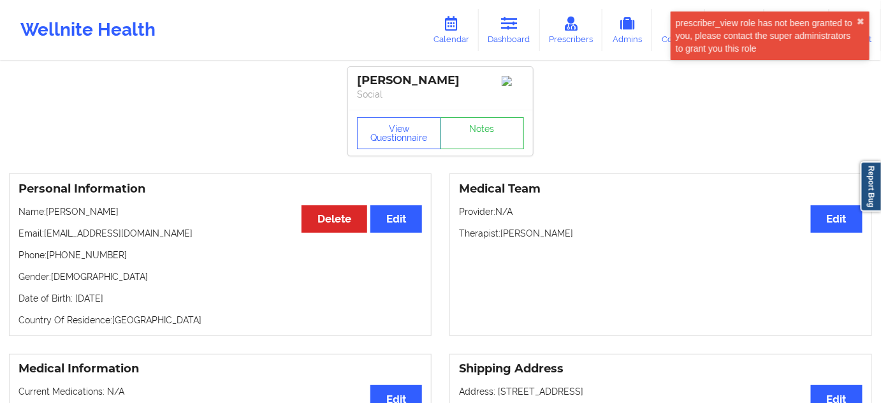
drag, startPoint x: 472, startPoint y: 82, endPoint x: 348, endPoint y: 78, distance: 124.4
click at [348, 78] on div "[PERSON_NAME] Social" at bounding box center [440, 88] width 185 height 43
click at [476, 135] on link "Notes" at bounding box center [483, 133] width 84 height 32
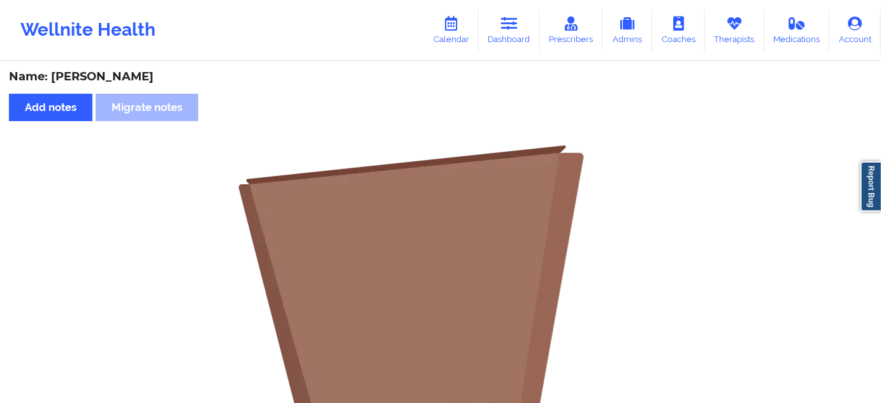
click at [516, 26] on icon at bounding box center [509, 24] width 17 height 14
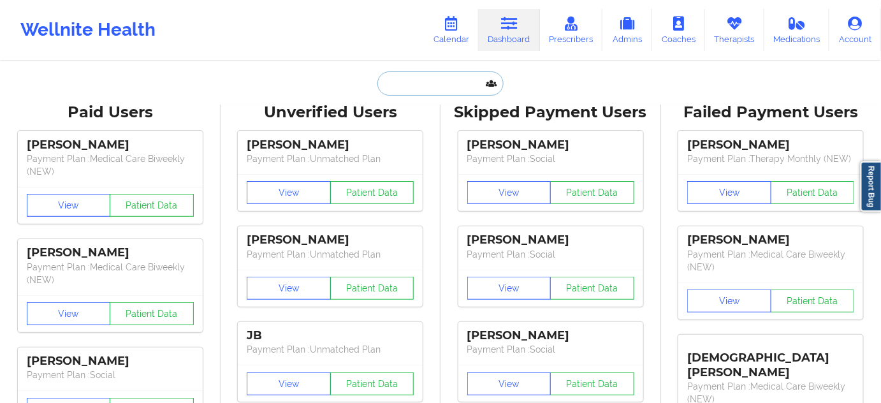
click at [462, 78] on input "text" at bounding box center [440, 83] width 126 height 24
paste input "[DOMAIN_NAME][EMAIL_ADDRESS][DOMAIN_NAME]"
type input "[DOMAIN_NAME][EMAIL_ADDRESS][DOMAIN_NAME]"
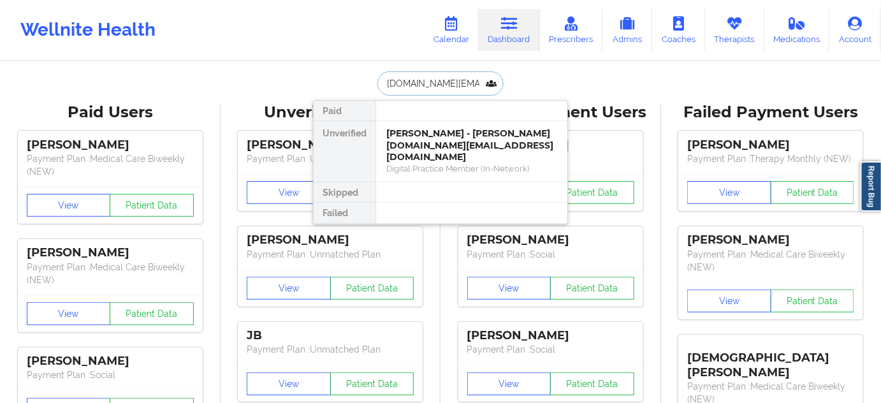
click at [437, 133] on div "[PERSON_NAME] - [PERSON_NAME][DOMAIN_NAME][EMAIL_ADDRESS][DOMAIN_NAME]" at bounding box center [471, 146] width 171 height 36
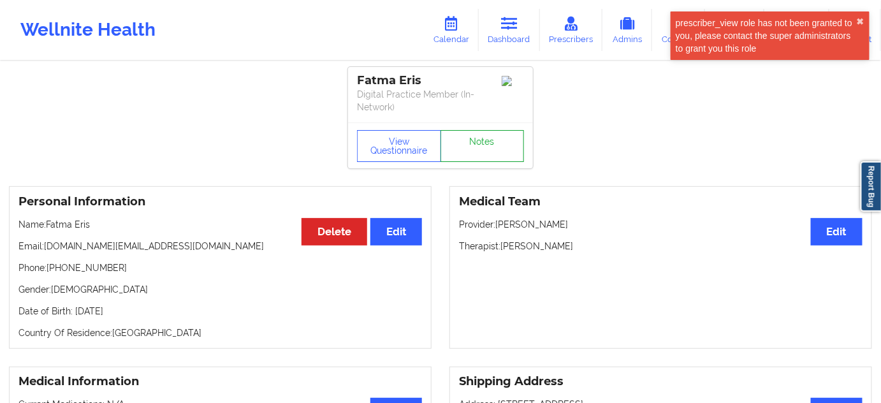
click at [497, 156] on link "Notes" at bounding box center [483, 146] width 84 height 32
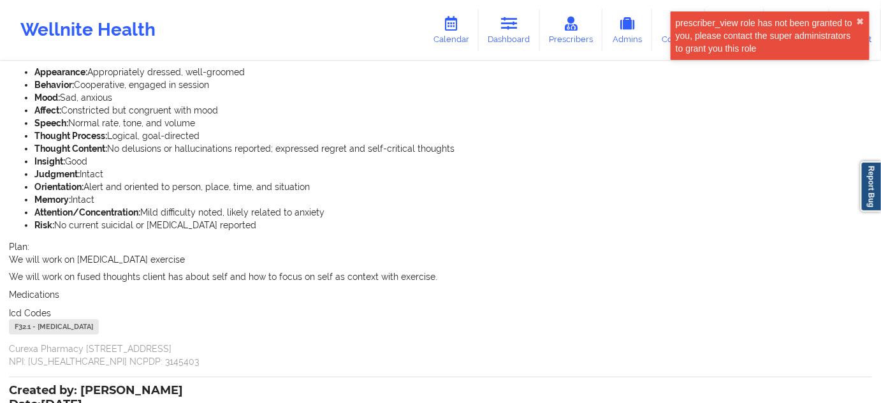
scroll to position [177, 0]
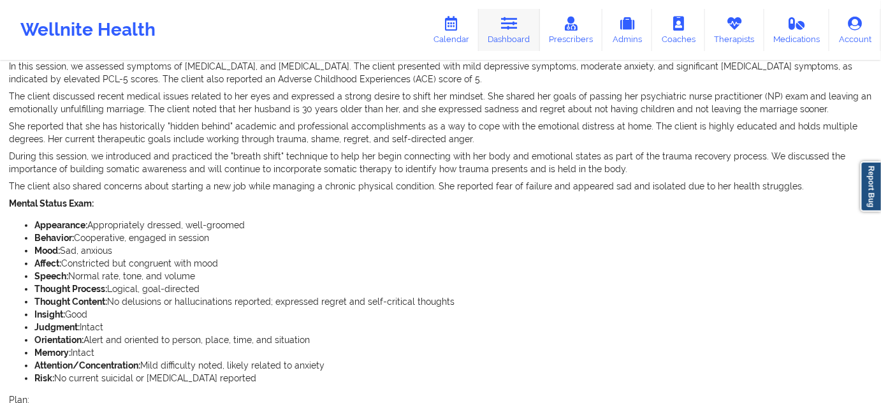
click at [523, 28] on link "Dashboard" at bounding box center [509, 30] width 61 height 42
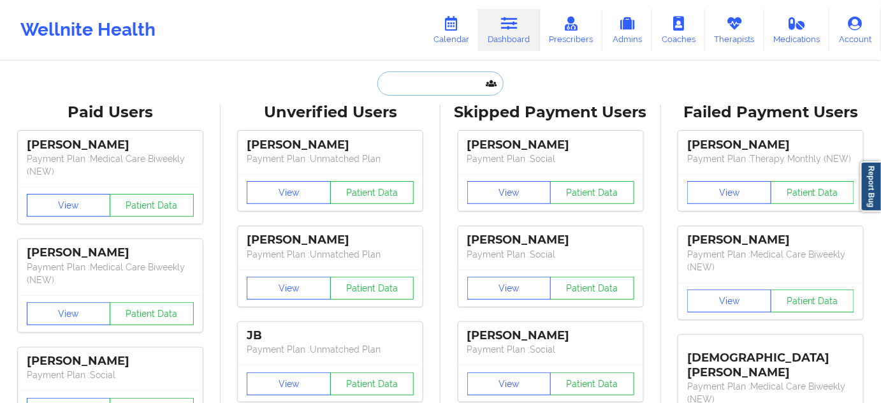
click at [448, 88] on input "text" at bounding box center [440, 83] width 126 height 24
type input "s"
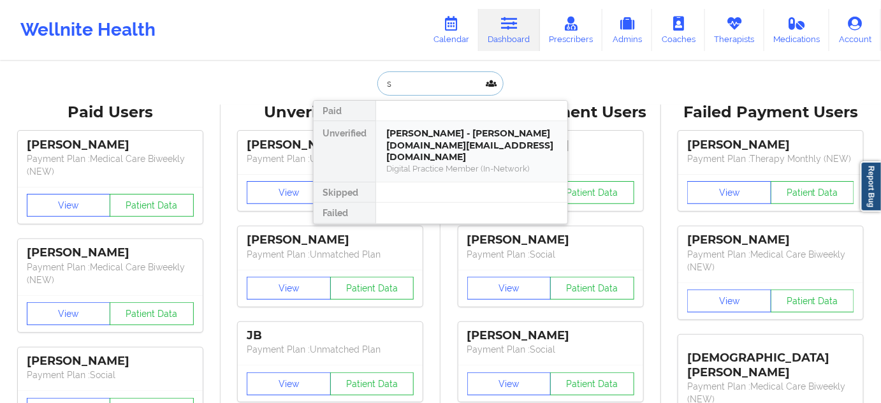
click at [439, 133] on div "[PERSON_NAME] - [PERSON_NAME][DOMAIN_NAME][EMAIL_ADDRESS][DOMAIN_NAME]" at bounding box center [471, 146] width 171 height 36
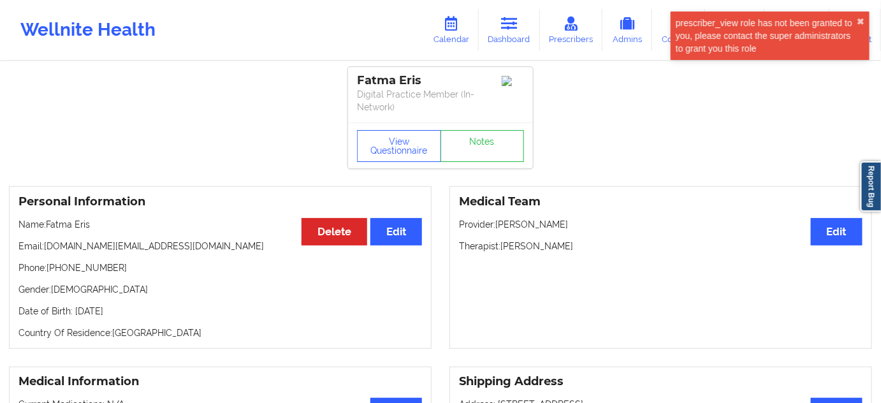
click at [415, 84] on div "Fatma Eris" at bounding box center [440, 80] width 167 height 15
click at [93, 265] on p "Phone: [PHONE_NUMBER]" at bounding box center [220, 267] width 404 height 13
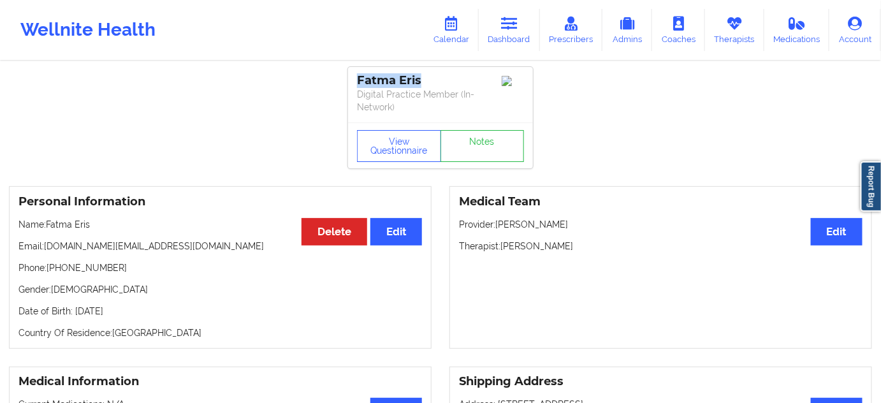
drag, startPoint x: 423, startPoint y: 76, endPoint x: 336, endPoint y: 76, distance: 86.7
click at [490, 137] on link "Notes" at bounding box center [483, 146] width 84 height 32
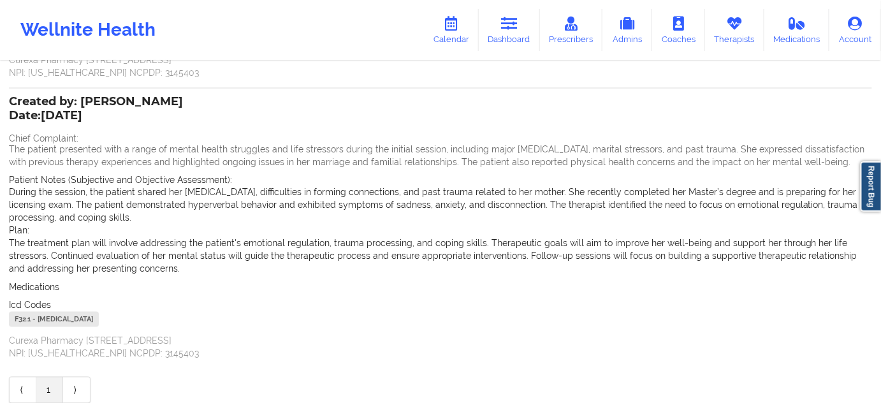
scroll to position [563, 0]
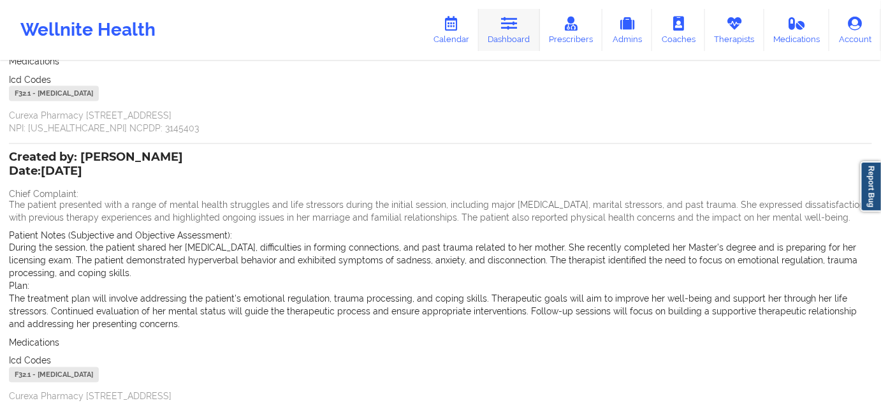
click at [509, 29] on icon at bounding box center [509, 24] width 17 height 14
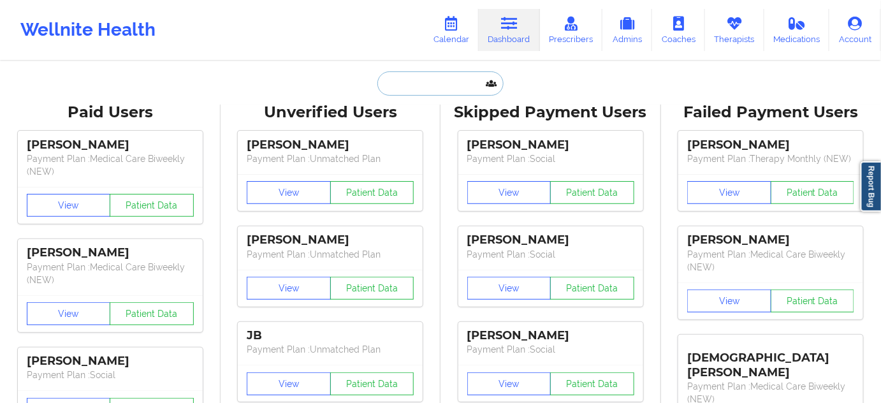
click at [445, 73] on input "text" at bounding box center [440, 83] width 126 height 24
type input "s"
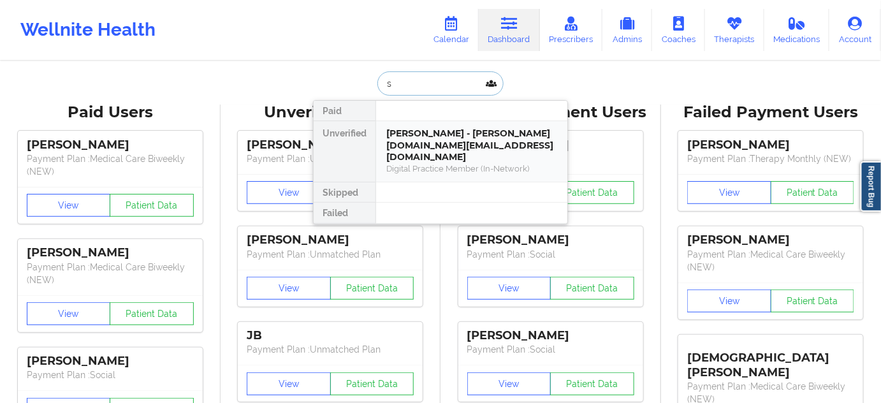
click at [440, 129] on div "[PERSON_NAME] - [PERSON_NAME][DOMAIN_NAME][EMAIL_ADDRESS][DOMAIN_NAME]" at bounding box center [471, 146] width 171 height 36
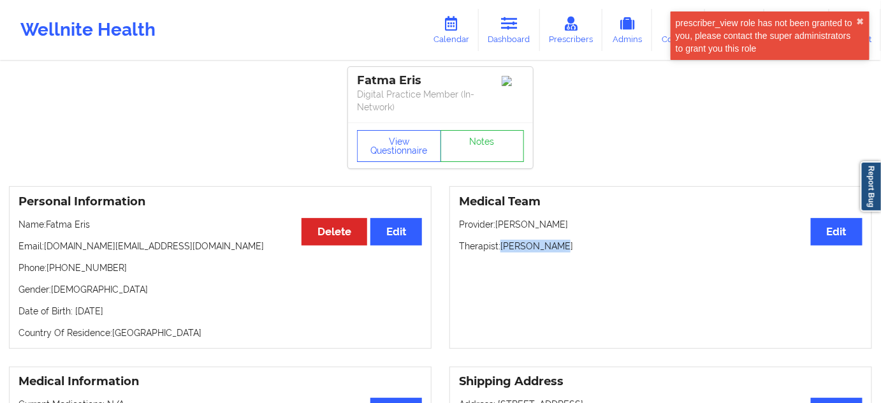
drag, startPoint x: 503, startPoint y: 245, endPoint x: 561, endPoint y: 244, distance: 58.0
click at [561, 244] on p "Therapist: [PERSON_NAME]" at bounding box center [661, 246] width 404 height 13
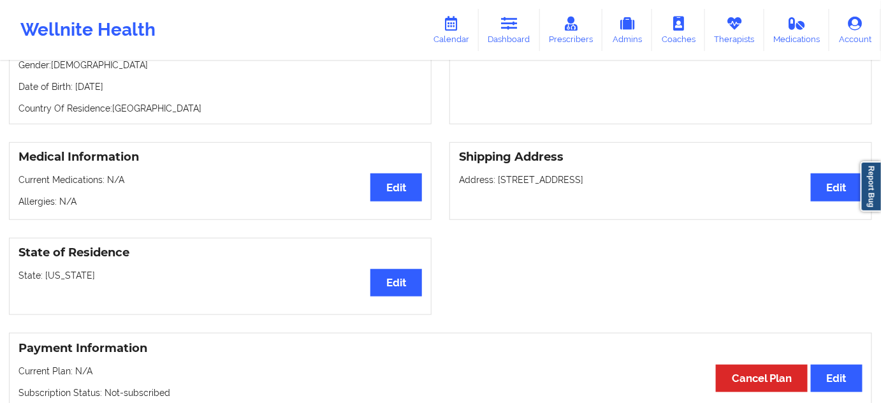
scroll to position [231, 0]
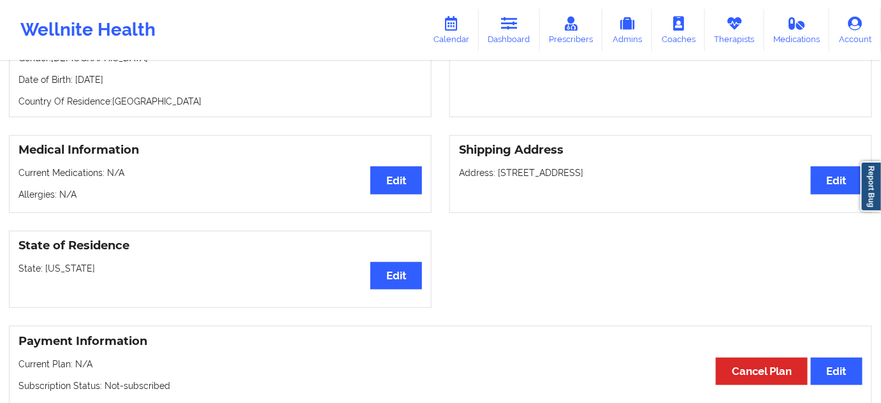
drag, startPoint x: 498, startPoint y: 174, endPoint x: 565, endPoint y: 184, distance: 67.7
click at [573, 179] on div "Shipping Address Edit Address: [STREET_ADDRESS]" at bounding box center [660, 174] width 423 height 78
click at [596, 177] on p "Address: [STREET_ADDRESS]" at bounding box center [661, 172] width 404 height 13
click at [644, 168] on p "Address: [STREET_ADDRESS]" at bounding box center [661, 172] width 404 height 13
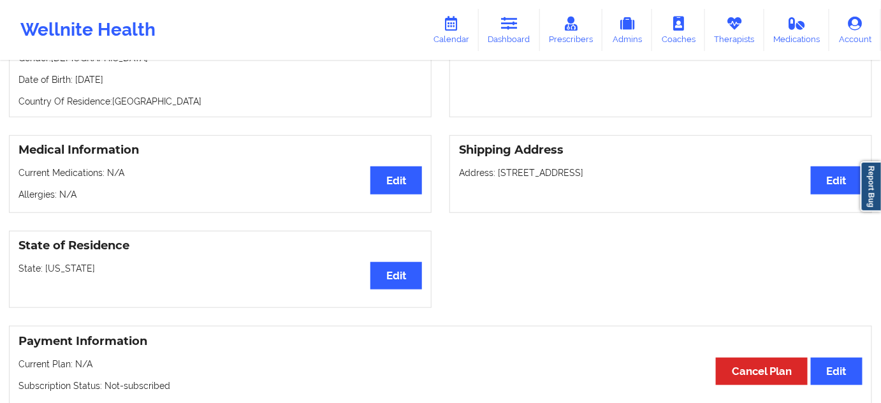
click at [644, 168] on p "Address: [STREET_ADDRESS]" at bounding box center [661, 172] width 404 height 13
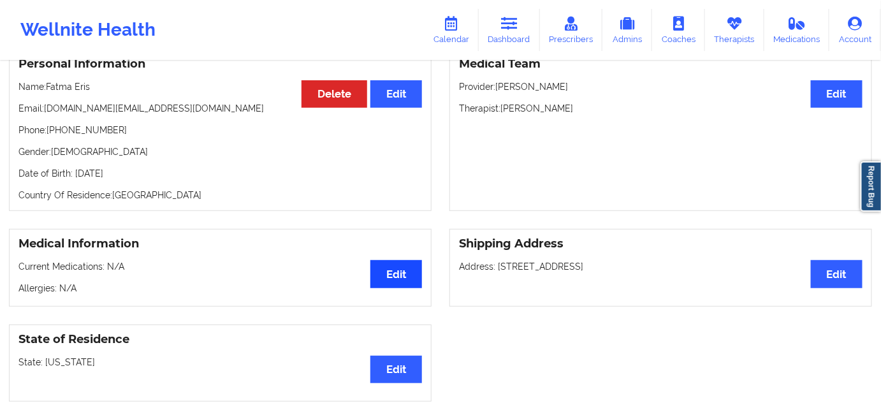
scroll to position [0, 0]
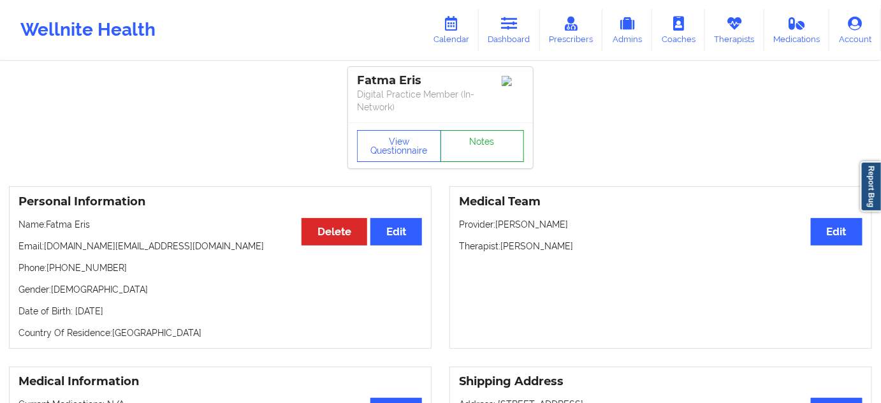
click at [461, 141] on link "Notes" at bounding box center [483, 146] width 84 height 32
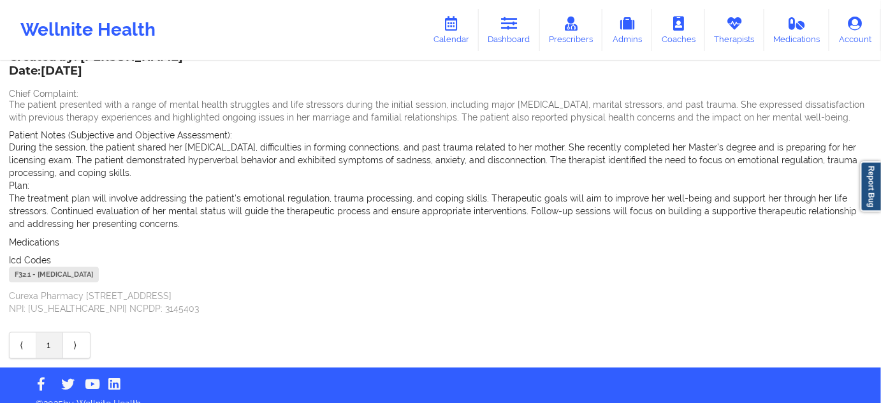
scroll to position [679, 0]
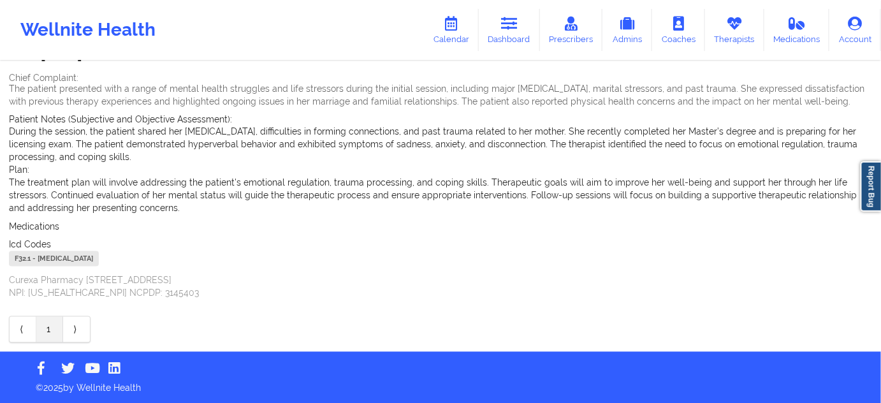
click at [24, 256] on div "F32.1 - [MEDICAL_DATA]" at bounding box center [54, 258] width 90 height 15
drag, startPoint x: 527, startPoint y: 25, endPoint x: 439, endPoint y: 59, distance: 95.1
click at [527, 25] on link "Dashboard" at bounding box center [509, 30] width 61 height 42
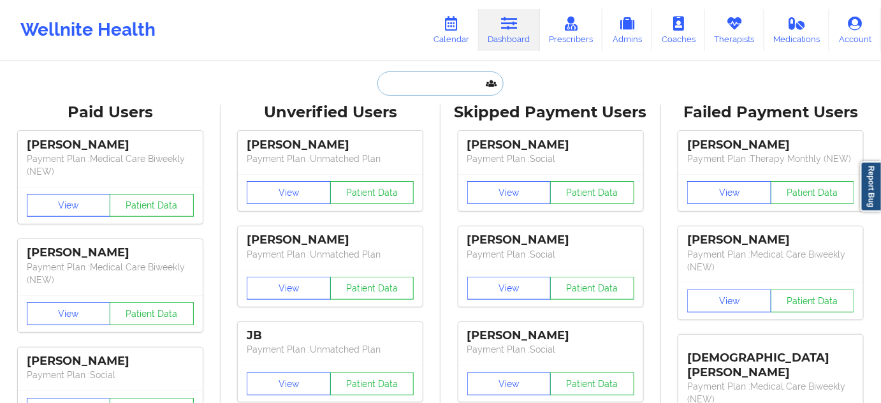
click at [432, 87] on input "text" at bounding box center [440, 83] width 126 height 24
paste input "[EMAIL_ADDRESS][DOMAIN_NAME]"
type input "[EMAIL_ADDRESS][DOMAIN_NAME]"
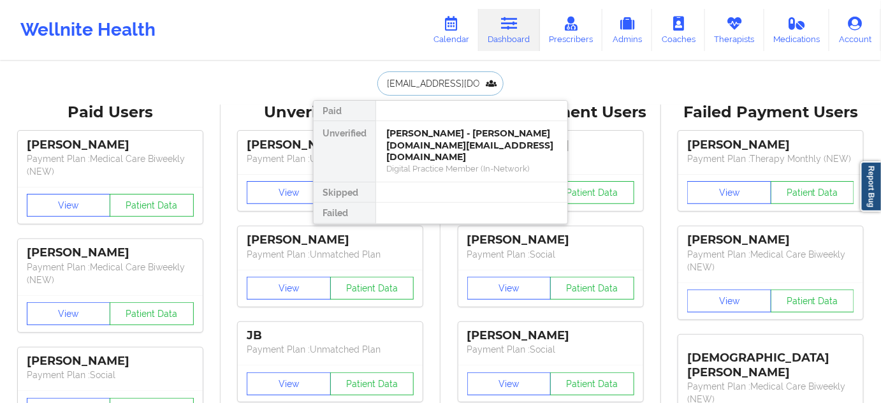
scroll to position [0, 20]
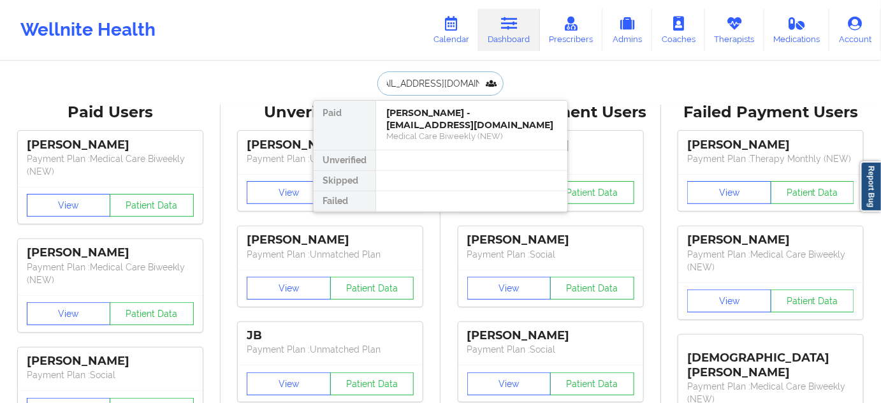
click at [438, 136] on div "Medical Care Biweekly (NEW)" at bounding box center [471, 136] width 171 height 11
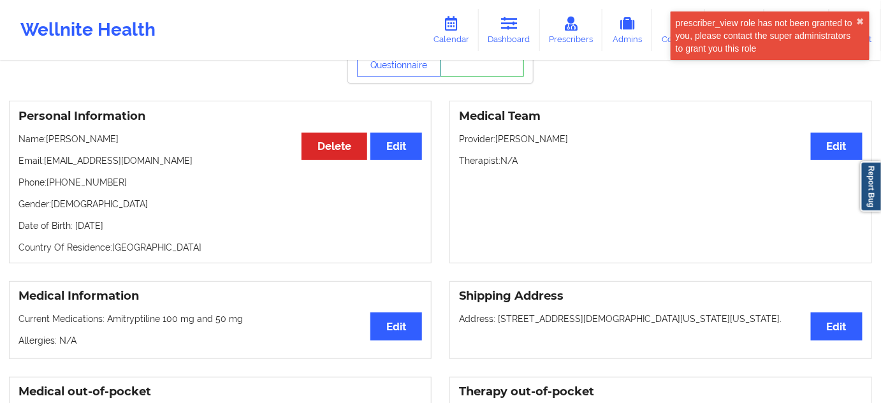
scroll to position [77, 0]
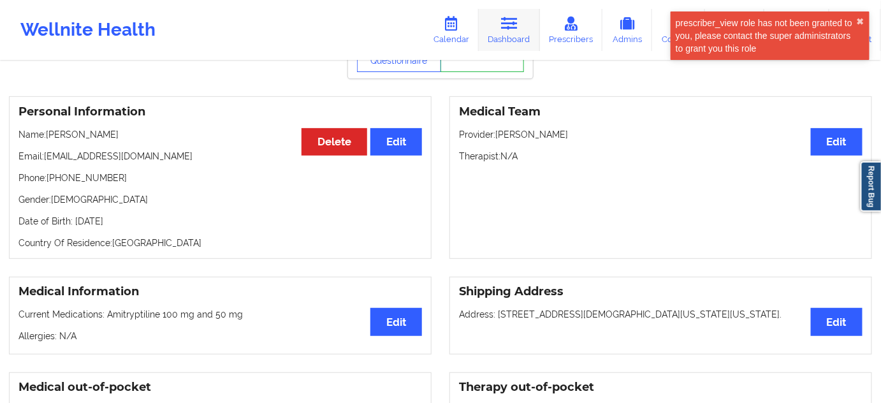
click at [498, 27] on link "Dashboard" at bounding box center [509, 30] width 61 height 42
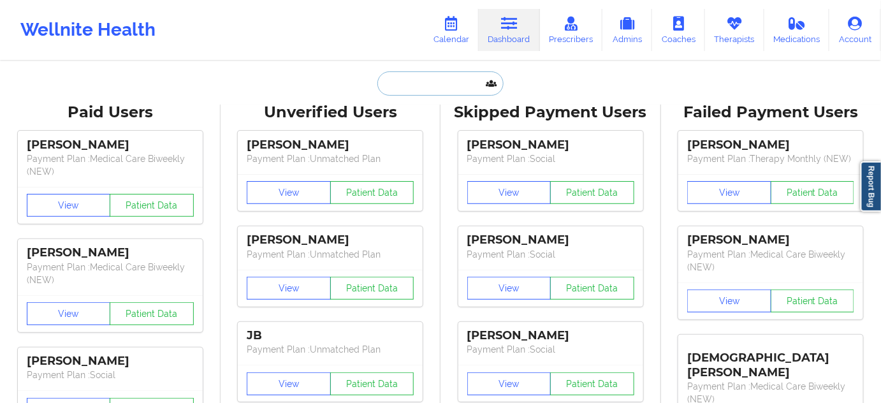
click at [444, 91] on input "text" at bounding box center [440, 83] width 126 height 24
paste input "[EMAIL_ADDRESS][DOMAIN_NAME]"
type input "[EMAIL_ADDRESS][DOMAIN_NAME]"
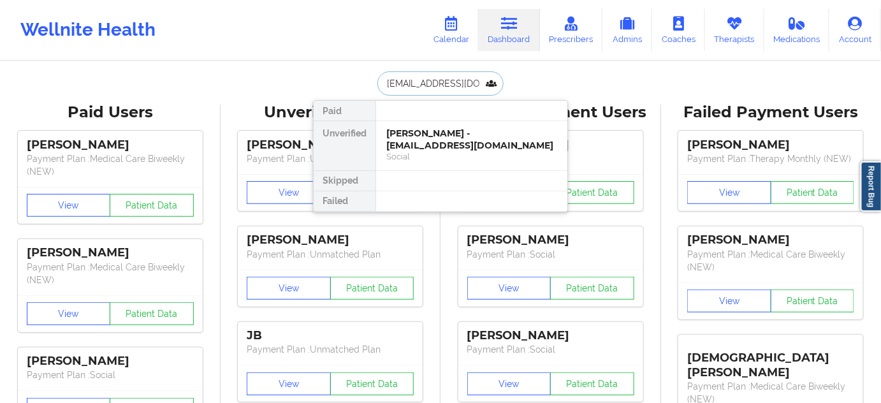
click at [423, 121] on div "[PERSON_NAME] - [EMAIL_ADDRESS][DOMAIN_NAME] Social" at bounding box center [471, 145] width 191 height 49
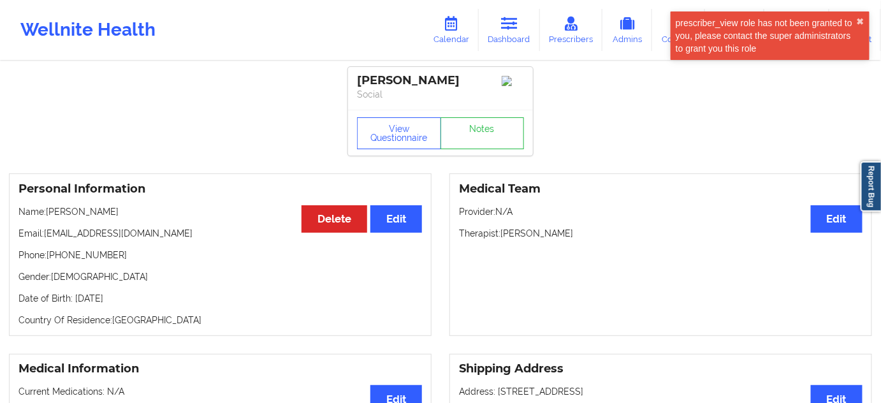
click at [384, 82] on div "[PERSON_NAME]" at bounding box center [440, 80] width 167 height 15
click at [434, 78] on div "[PERSON_NAME]" at bounding box center [440, 80] width 167 height 15
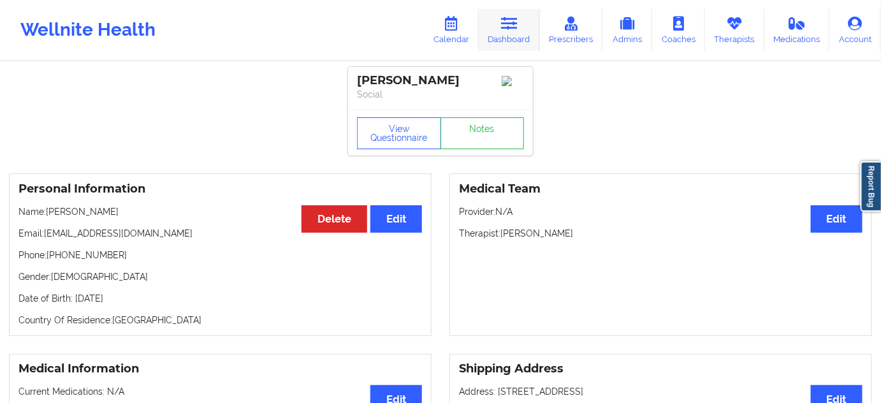
click at [516, 26] on icon at bounding box center [509, 24] width 17 height 14
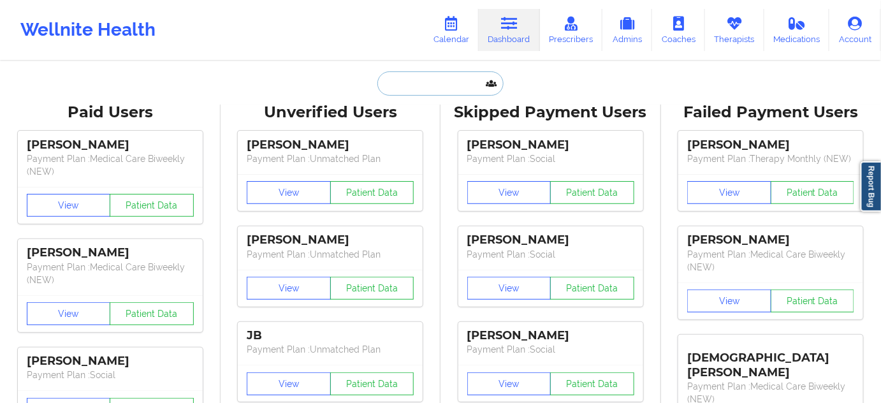
click at [441, 88] on input "text" at bounding box center [440, 83] width 126 height 24
paste input "[EMAIL_ADDRESS][DOMAIN_NAME]"
type input "[EMAIL_ADDRESS][DOMAIN_NAME]"
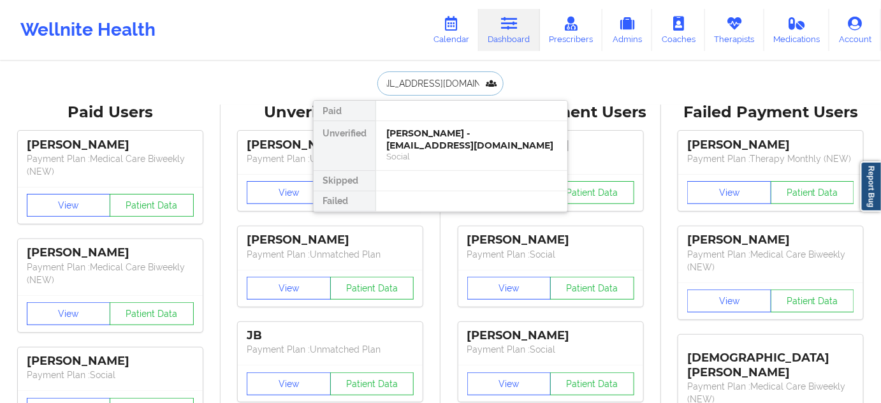
click at [428, 144] on div "[PERSON_NAME] - [EMAIL_ADDRESS][DOMAIN_NAME]" at bounding box center [471, 140] width 171 height 24
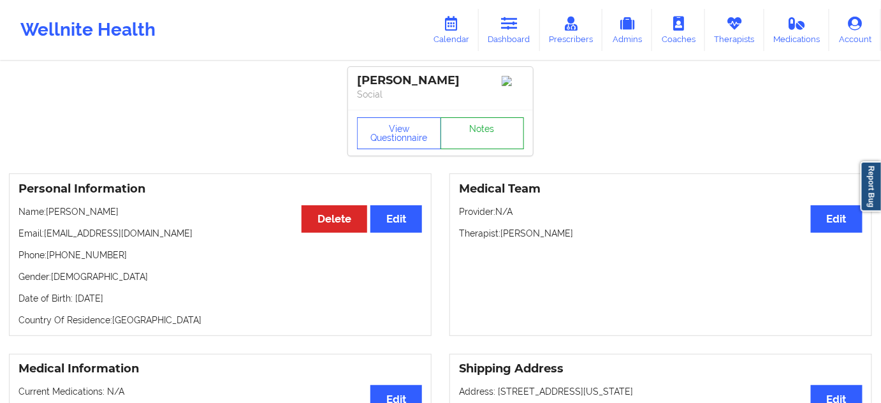
click at [499, 135] on link "Notes" at bounding box center [483, 133] width 84 height 32
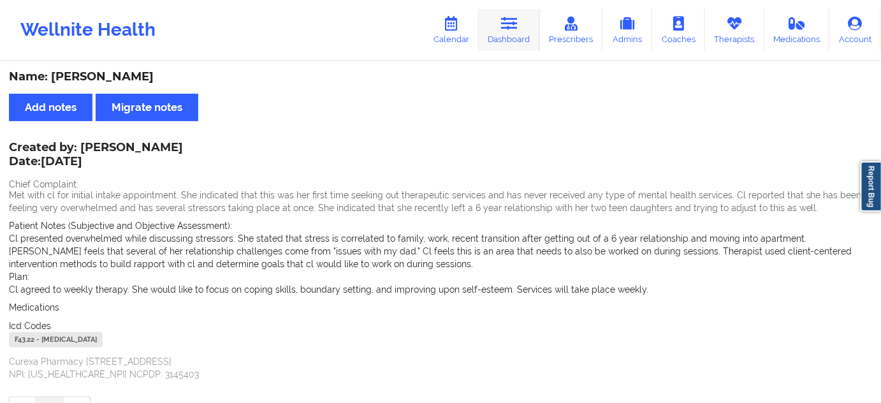
click at [510, 27] on icon at bounding box center [509, 24] width 17 height 14
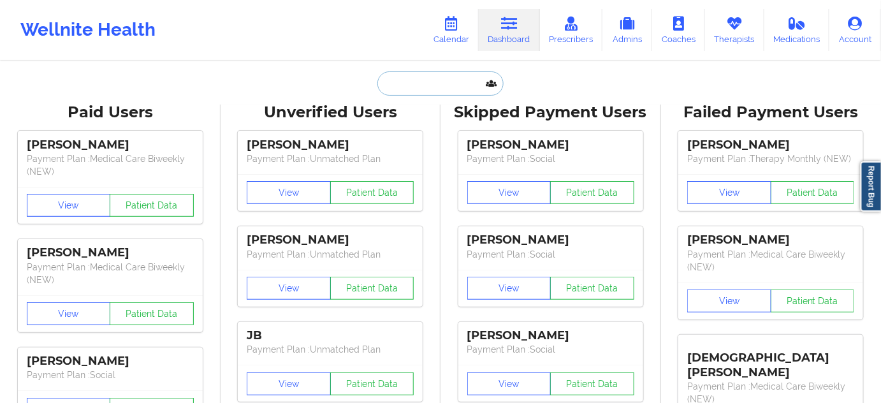
click at [458, 84] on input "text" at bounding box center [440, 83] width 126 height 24
type input "d"
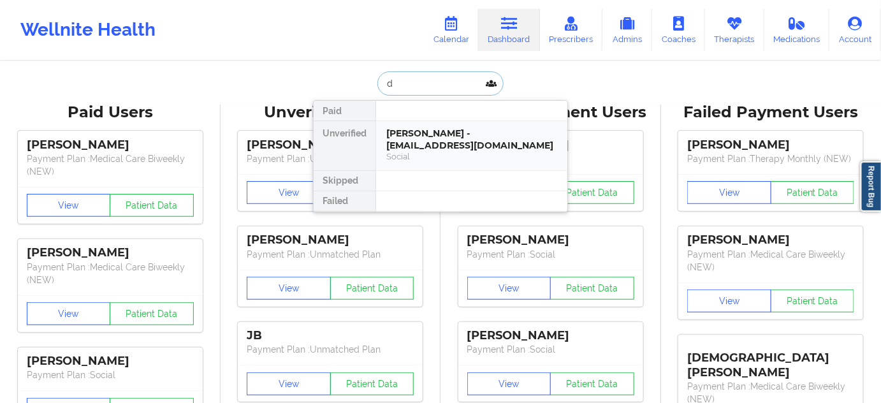
click at [450, 130] on div "[PERSON_NAME] - [EMAIL_ADDRESS][DOMAIN_NAME]" at bounding box center [471, 140] width 171 height 24
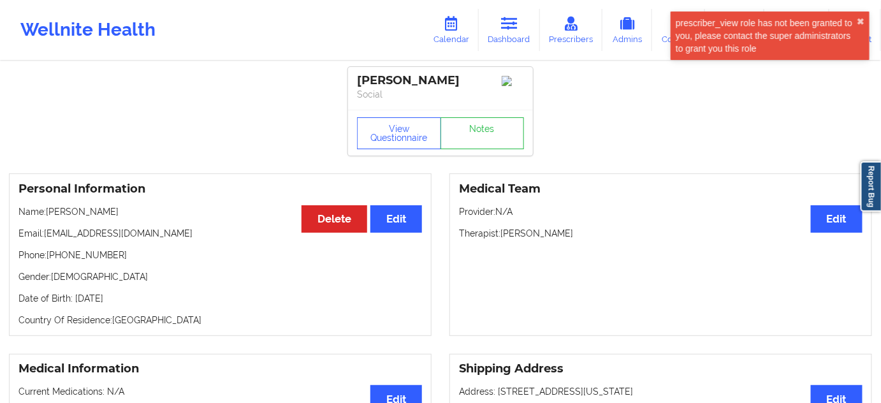
click at [435, 84] on div "[PERSON_NAME]" at bounding box center [440, 80] width 167 height 15
drag, startPoint x: 358, startPoint y: 78, endPoint x: 469, endPoint y: 82, distance: 111.0
click at [469, 82] on div "[PERSON_NAME]" at bounding box center [440, 80] width 167 height 15
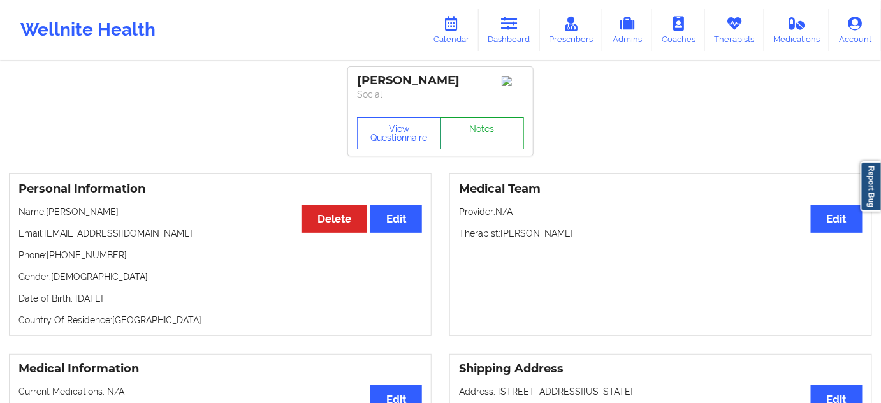
click at [488, 135] on link "Notes" at bounding box center [483, 133] width 84 height 32
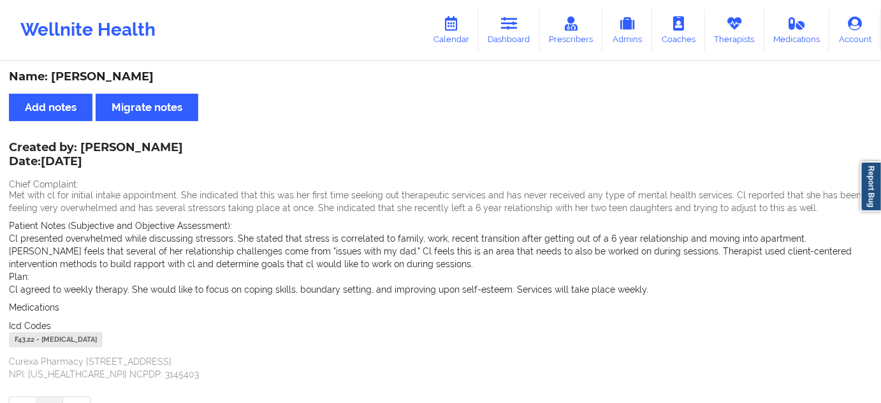
click at [31, 339] on div "F43.22 - [MEDICAL_DATA]" at bounding box center [56, 339] width 94 height 15
